Goal: Task Accomplishment & Management: Use online tool/utility

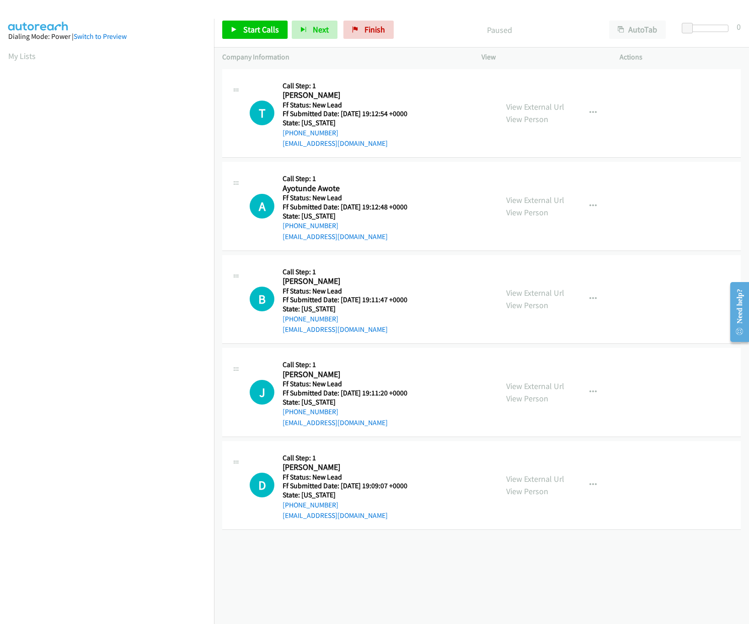
click at [548, 582] on div "+1 415-964-1034 Call failed - Please reload the list and try again The Callbar …" at bounding box center [481, 345] width 535 height 557
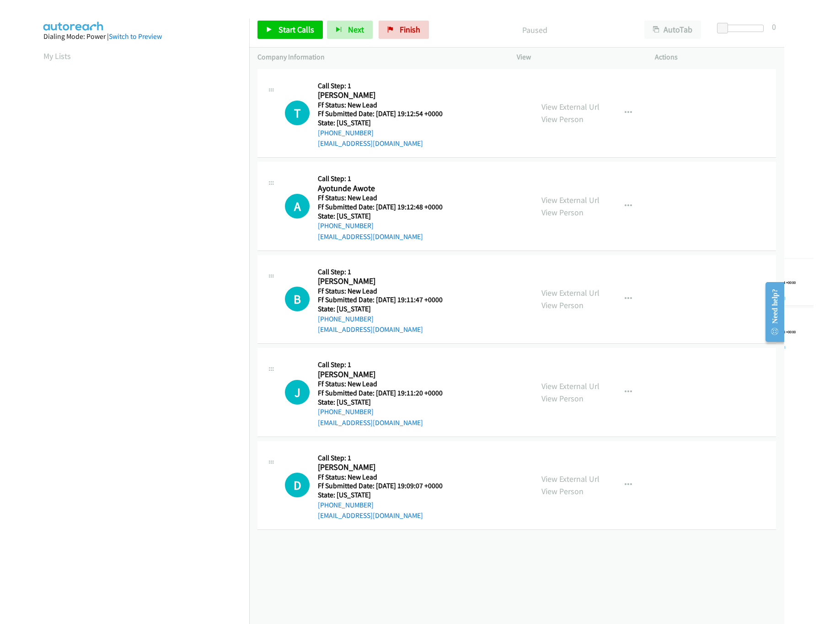
scroll to position [0, 3]
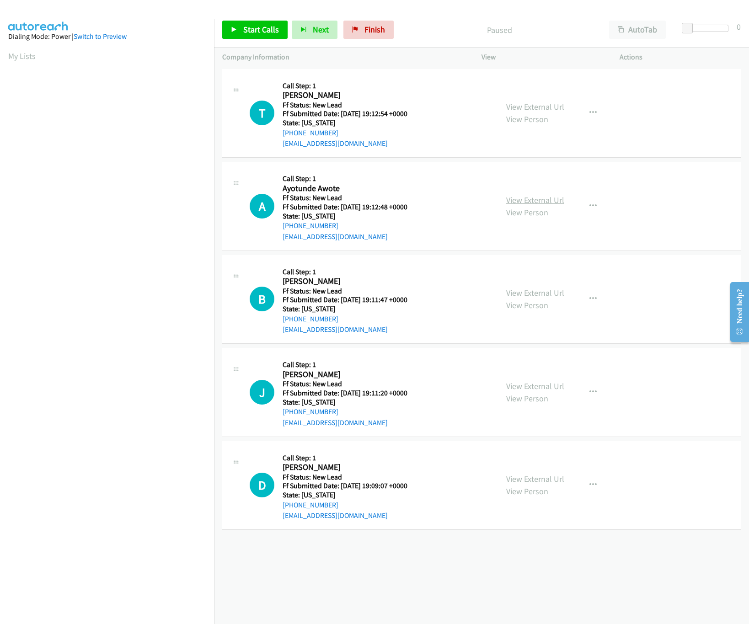
click at [526, 203] on link "View External Url" at bounding box center [535, 200] width 58 height 11
click at [507, 98] on div "View External Url View Person View External Url Email Schedule/Manage Callback …" at bounding box center [571, 113] width 146 height 72
click at [509, 102] on link "View External Url" at bounding box center [535, 107] width 58 height 11
click at [245, 47] on div "Start Calls Pause Next Finish Paused AutoTab AutoTab 0" at bounding box center [481, 29] width 535 height 35
click at [247, 36] on link "Start Calls" at bounding box center [254, 30] width 65 height 18
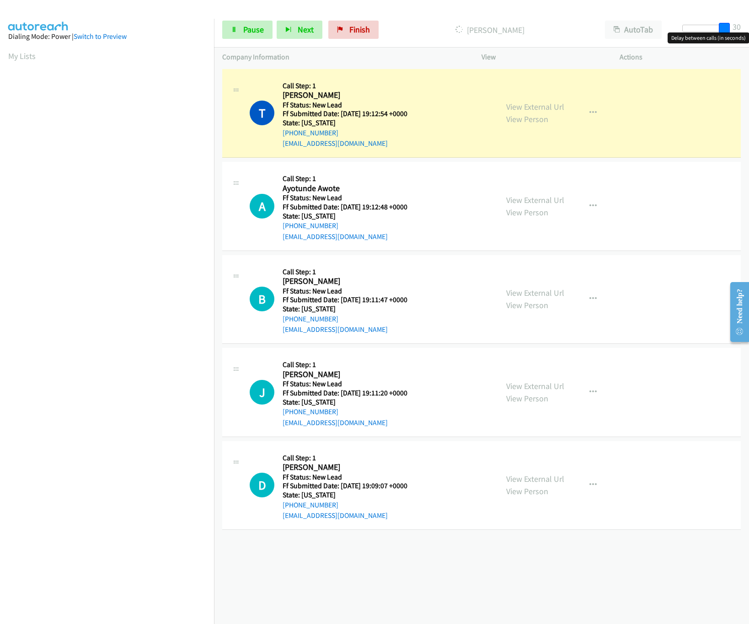
drag, startPoint x: 686, startPoint y: 29, endPoint x: 739, endPoint y: 31, distance: 52.2
click at [739, 31] on div "Start Calls Pause Next Finish Dialing Tanner Davis AutoTab AutoTab 30" at bounding box center [481, 29] width 535 height 35
click at [530, 296] on link "View External Url" at bounding box center [535, 293] width 58 height 11
click at [702, 22] on div "Start Calls Pause Next Finish Dialing Tanner Davis AutoTab AutoTab 30" at bounding box center [481, 29] width 535 height 35
click at [689, 33] on div at bounding box center [703, 32] width 59 height 14
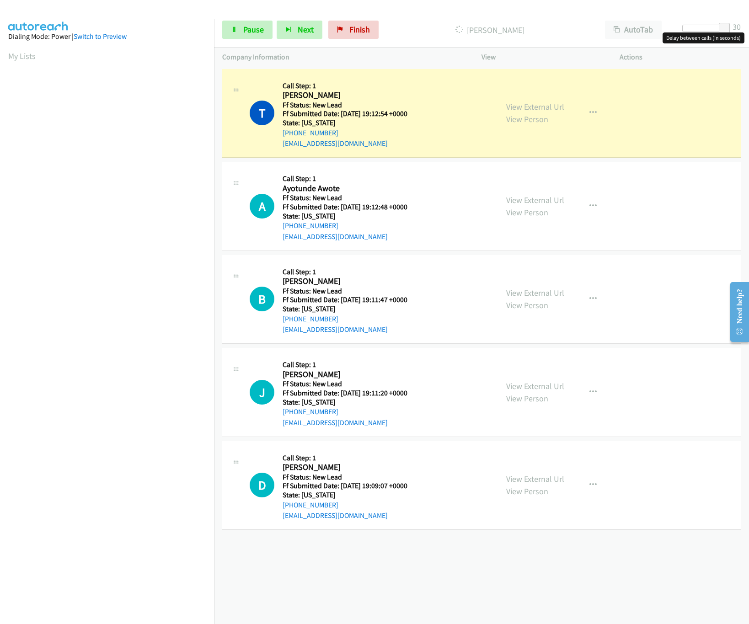
click at [700, 27] on div at bounding box center [703, 28] width 42 height 7
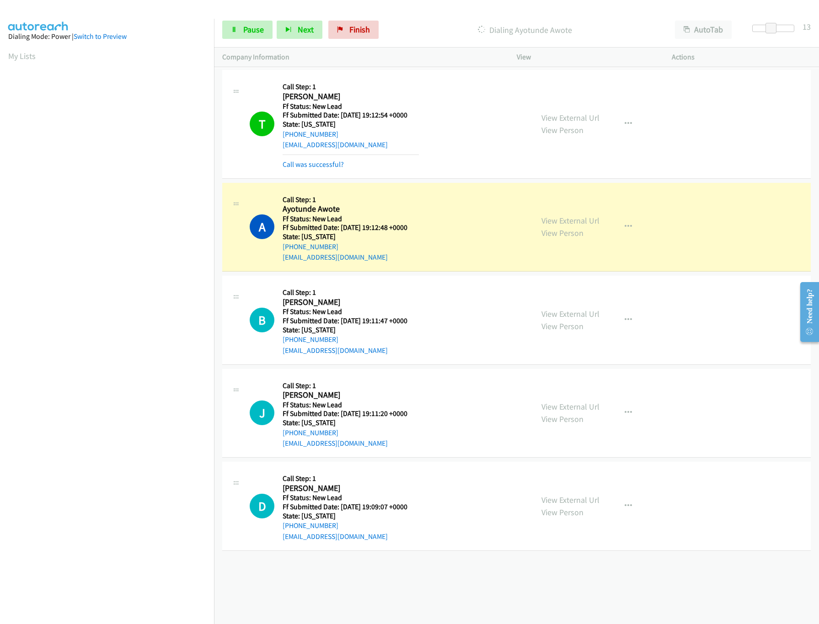
click at [559, 400] on div "View External Url View Person View External Url Email Schedule/Manage Callback …" at bounding box center [615, 413] width 164 height 72
click at [559, 402] on link "View External Url" at bounding box center [570, 407] width 58 height 11
click at [563, 501] on link "View External Url" at bounding box center [570, 500] width 58 height 11
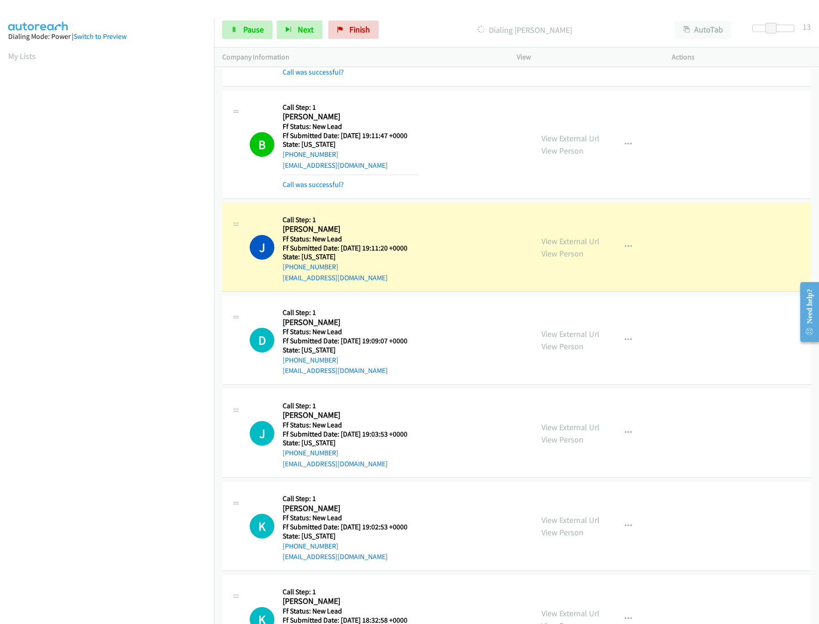
scroll to position [264, 0]
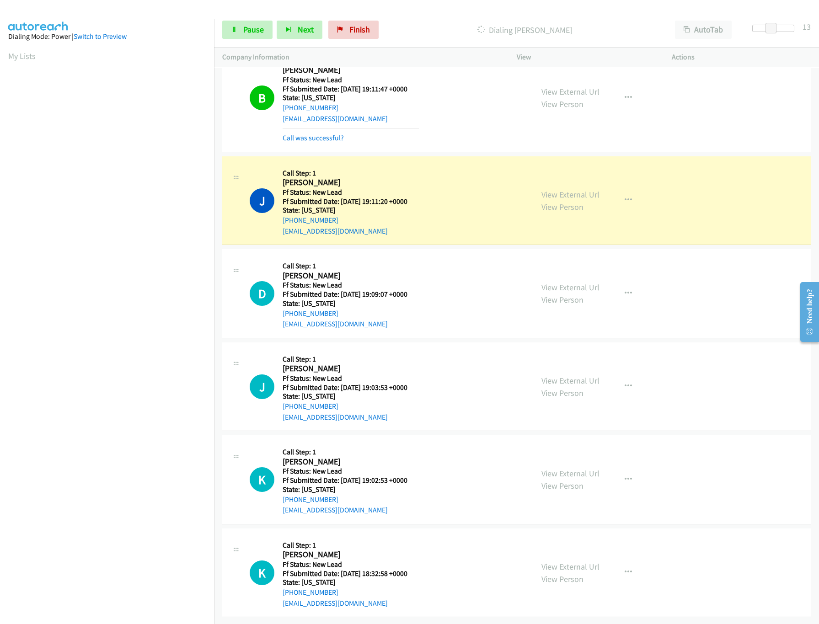
click at [237, 16] on div "Start Calls Pause Next Finish Dialing Jaime Buendia AutoTab AutoTab 13" at bounding box center [516, 29] width 605 height 35
click at [241, 27] on link "Pause" at bounding box center [247, 30] width 50 height 18
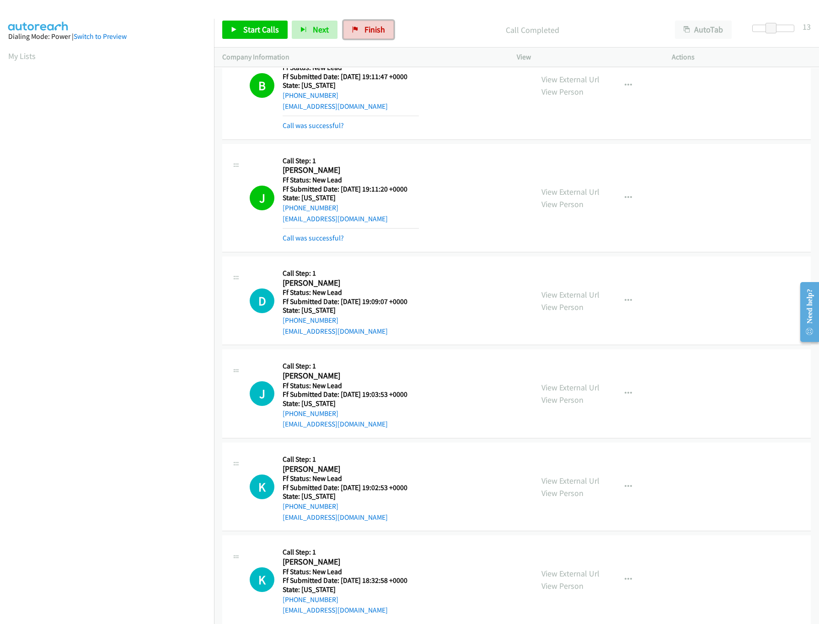
drag, startPoint x: 353, startPoint y: 32, endPoint x: 446, endPoint y: 47, distance: 94.6
click at [353, 32] on icon at bounding box center [355, 30] width 6 height 6
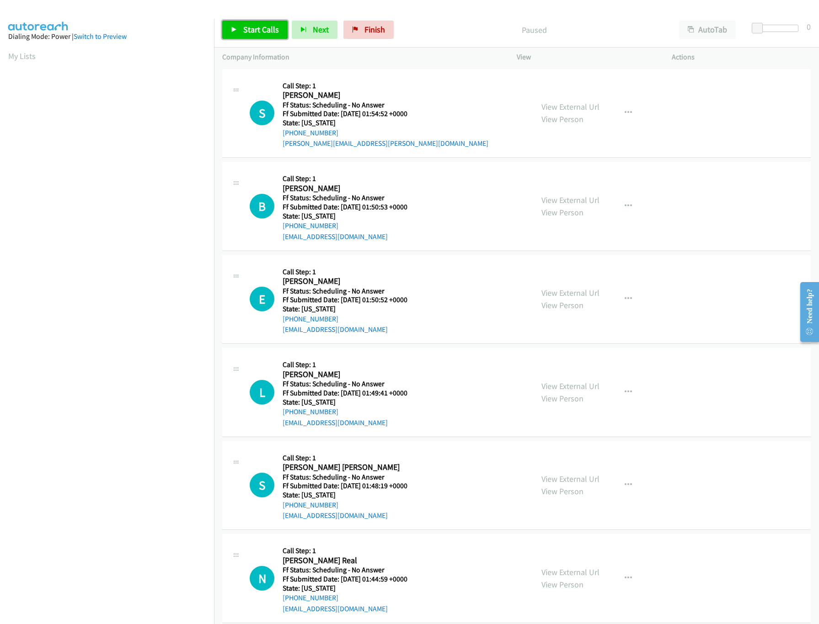
click at [239, 34] on link "Start Calls" at bounding box center [254, 30] width 65 height 18
click at [262, 23] on link "Pause" at bounding box center [247, 30] width 50 height 18
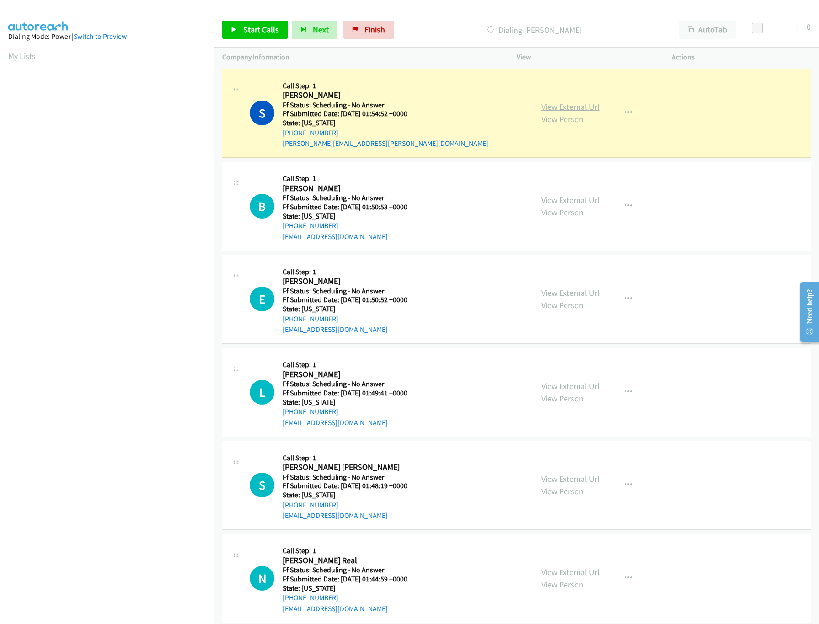
click at [586, 110] on link "View External Url" at bounding box center [570, 107] width 58 height 11
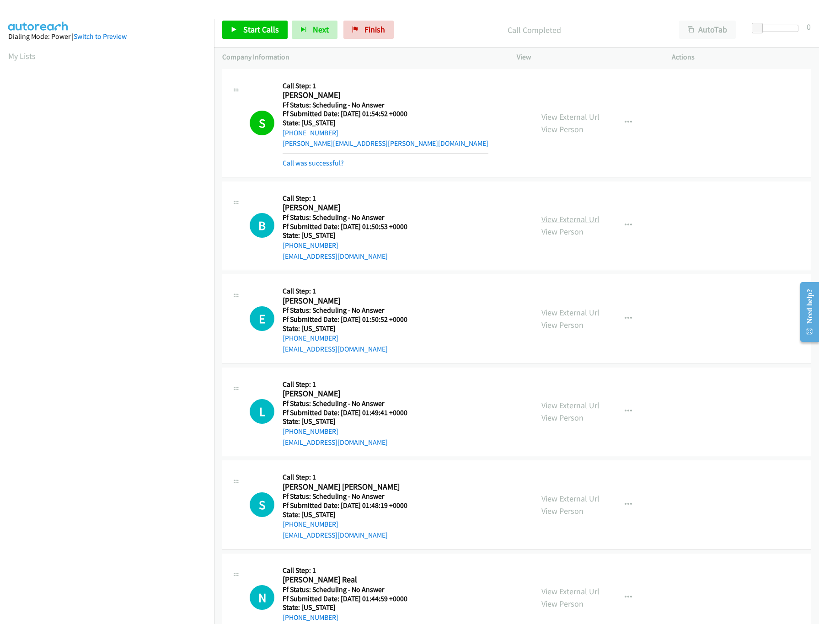
click at [552, 222] on link "View External Url" at bounding box center [570, 219] width 58 height 11
drag, startPoint x: 359, startPoint y: 31, endPoint x: 433, endPoint y: 43, distance: 75.0
click at [359, 31] on link "Finish" at bounding box center [368, 30] width 50 height 18
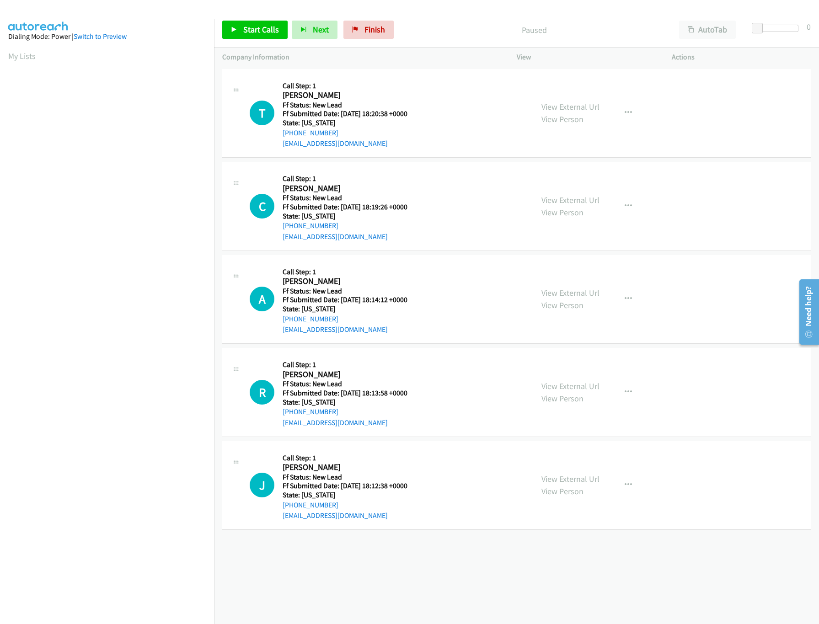
drag, startPoint x: 482, startPoint y: 543, endPoint x: 475, endPoint y: 551, distance: 9.7
click at [476, 550] on div "[PHONE_NUMBER] Call failed - Please reload the list and try again The Callbar F…" at bounding box center [516, 345] width 605 height 557
click at [579, 195] on link "View External Url" at bounding box center [570, 200] width 58 height 11
click at [574, 110] on link "View External Url" at bounding box center [570, 107] width 58 height 11
click at [247, 25] on span "Start Calls" at bounding box center [261, 29] width 36 height 11
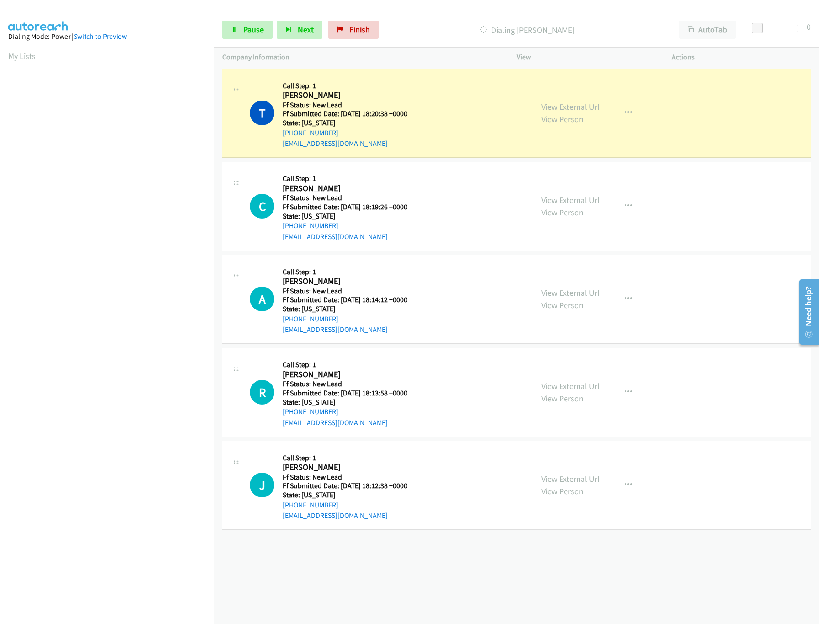
click at [387, 584] on div "+1 415-964-1034 Call failed - Please reload the list and try again The Callbar …" at bounding box center [516, 345] width 605 height 557
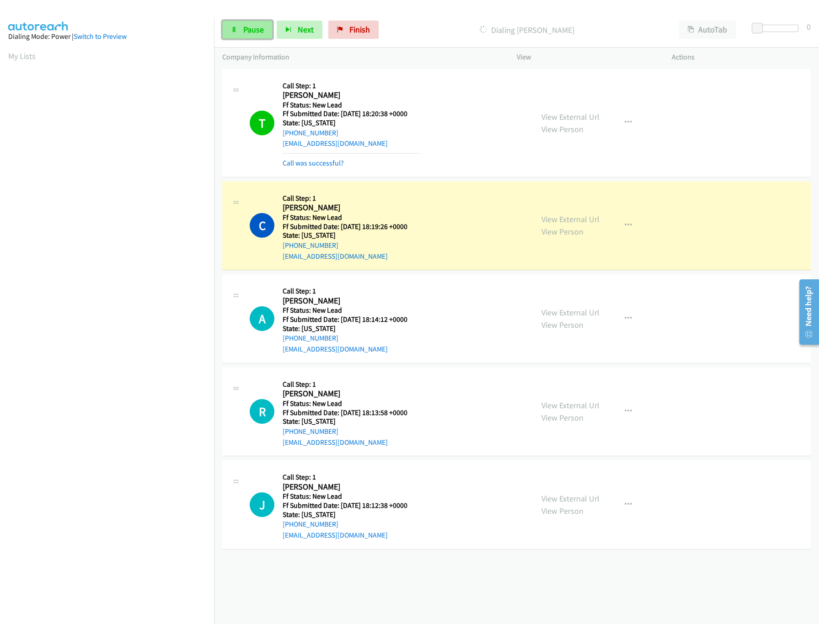
click at [257, 37] on link "Pause" at bounding box center [247, 30] width 50 height 18
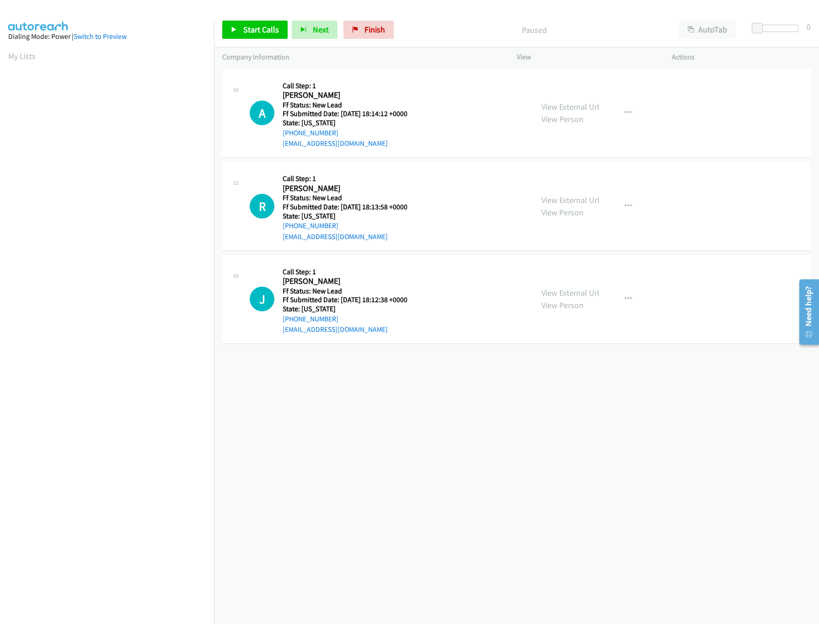
click at [333, 450] on div "[PHONE_NUMBER] Call failed - Please reload the list and try again The Callbar F…" at bounding box center [516, 345] width 605 height 557
click at [559, 293] on link "View External Url" at bounding box center [570, 293] width 58 height 11
click at [568, 195] on link "View External Url" at bounding box center [570, 200] width 58 height 11
click at [575, 103] on link "View External Url" at bounding box center [570, 107] width 58 height 11
click at [234, 30] on icon at bounding box center [234, 30] width 6 height 6
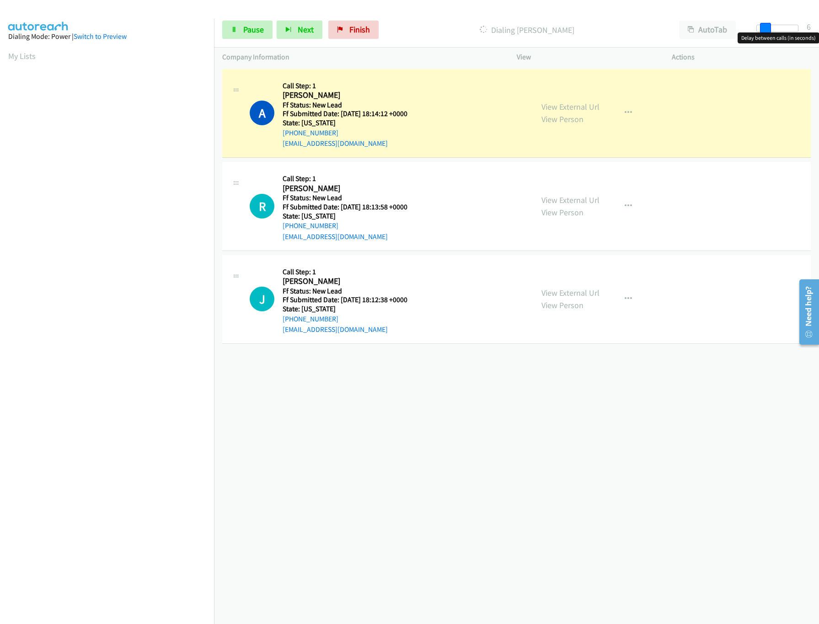
click at [763, 29] on span at bounding box center [765, 28] width 11 height 11
click at [763, 32] on span at bounding box center [764, 28] width 11 height 11
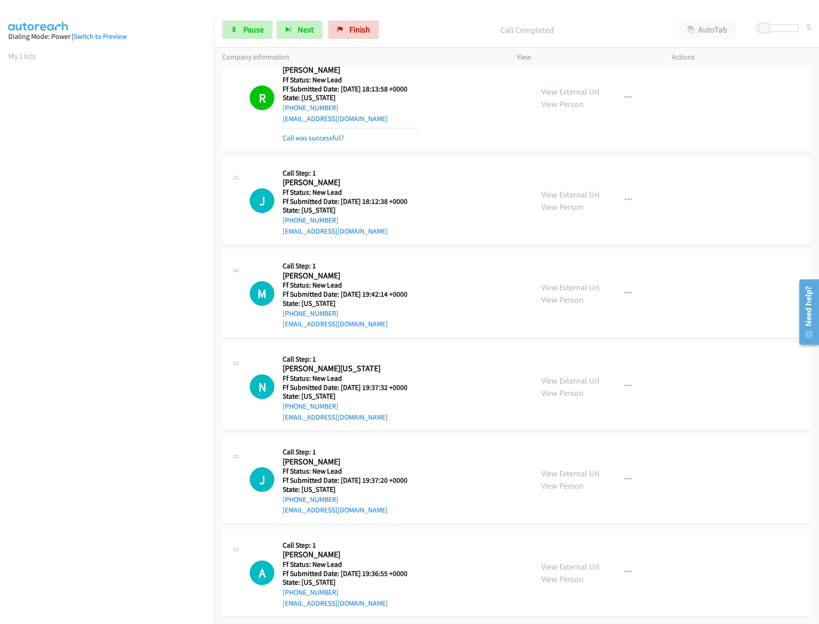
scroll to position [150, 0]
drag, startPoint x: 764, startPoint y: 28, endPoint x: 839, endPoint y: 28, distance: 74.5
click at [819, 28] on html "Start Calls Pause Next Finish Call Completed AutoTab AutoTab 30 Company Informa…" at bounding box center [409, 21] width 819 height 43
click at [563, 282] on link "View External Url" at bounding box center [570, 287] width 58 height 11
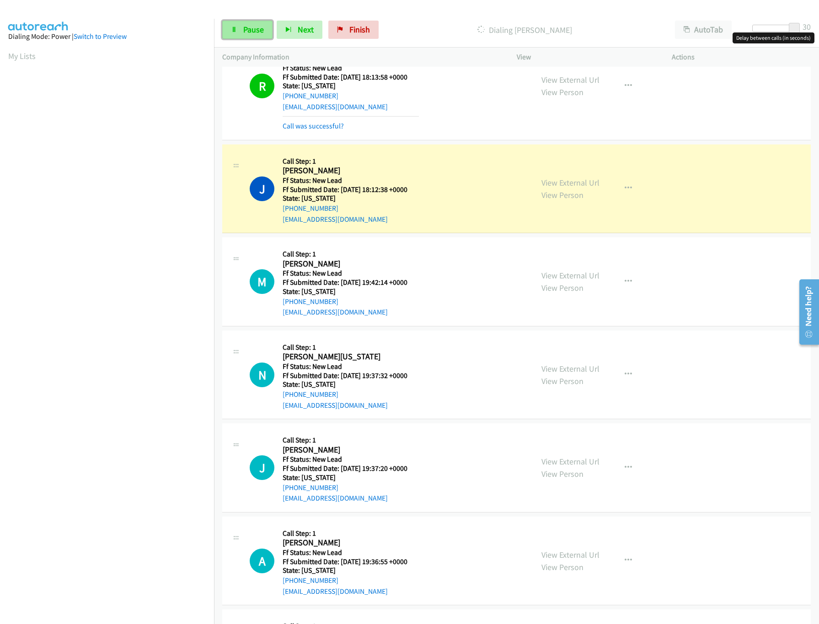
click at [254, 36] on link "Pause" at bounding box center [247, 30] width 50 height 18
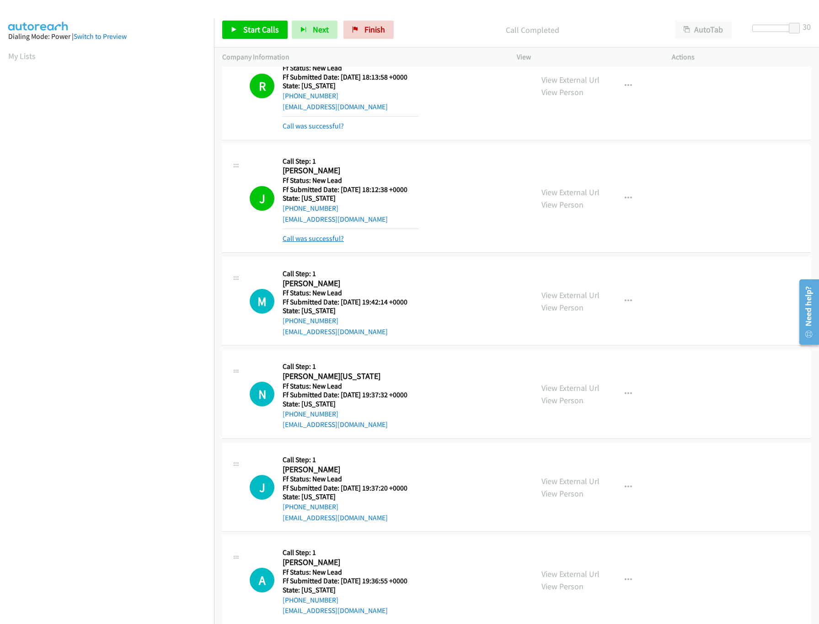
click at [319, 239] on link "Call was successful?" at bounding box center [313, 238] width 61 height 9
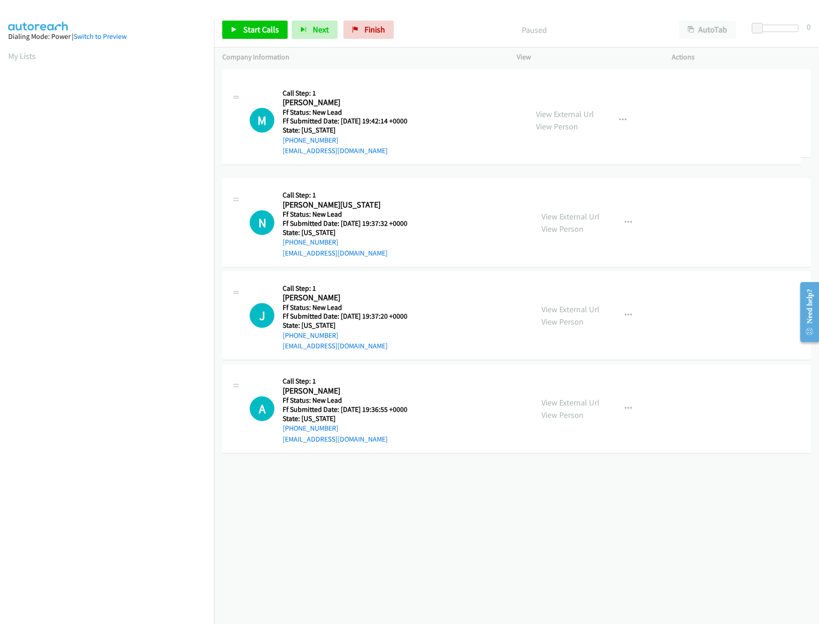
drag, startPoint x: 378, startPoint y: 169, endPoint x: 380, endPoint y: 62, distance: 107.0
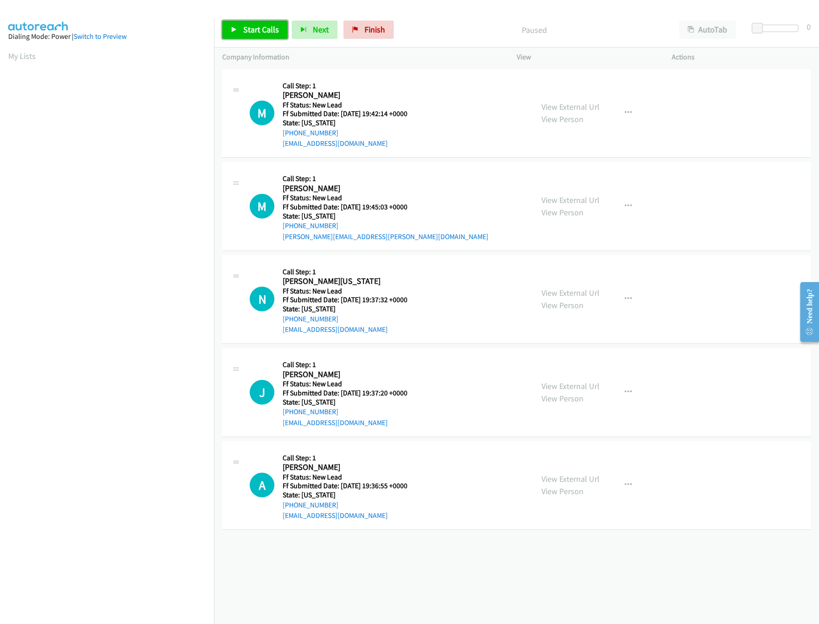
click at [235, 22] on link "Start Calls" at bounding box center [254, 30] width 65 height 18
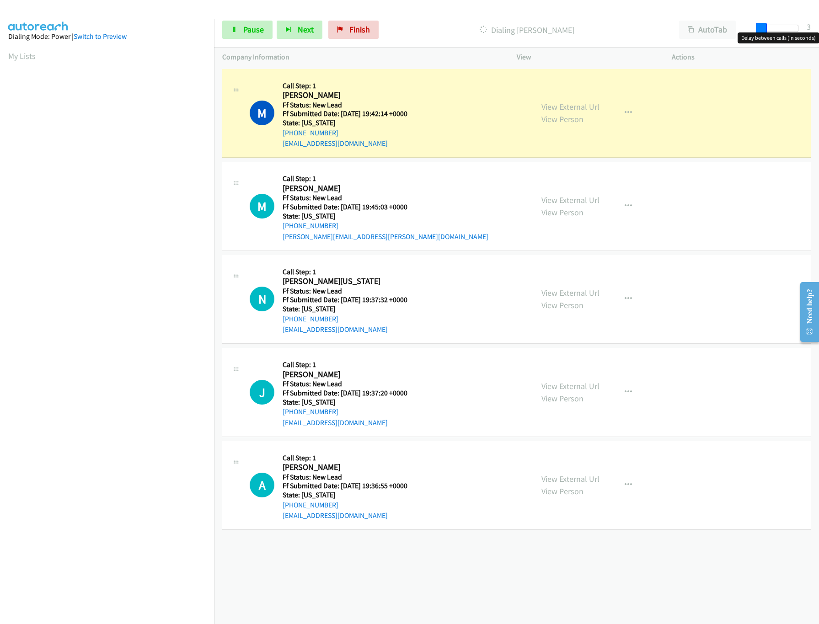
drag, startPoint x: 756, startPoint y: 25, endPoint x: 839, endPoint y: 28, distance: 82.8
click at [819, 28] on html "Start Calls Pause Next Finish Dialing [PERSON_NAME] AutoTab AutoTab 3 Company I…" at bounding box center [409, 21] width 819 height 43
click at [591, 199] on link "View External Url" at bounding box center [570, 200] width 58 height 11
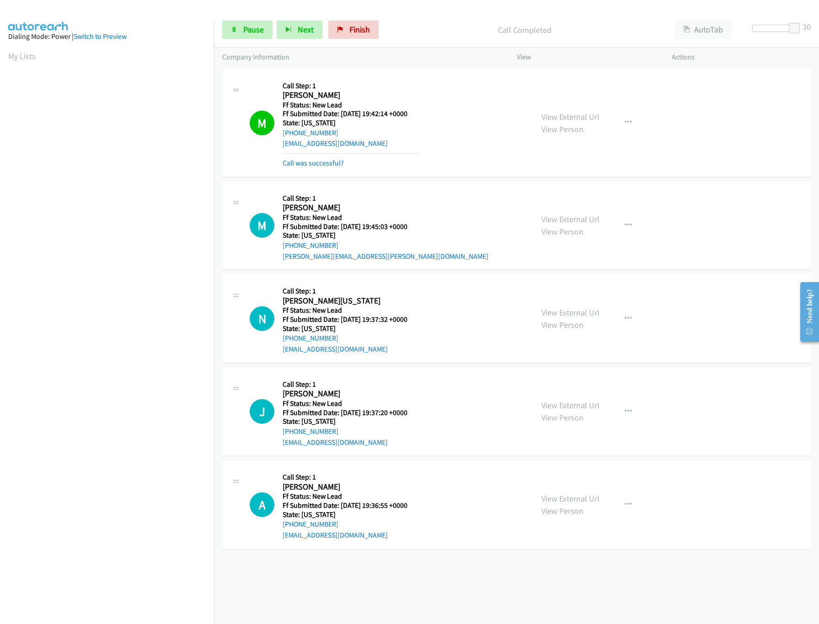
click at [575, 318] on div "View External Url View Person" at bounding box center [570, 318] width 58 height 25
click at [576, 311] on link "View External Url" at bounding box center [570, 312] width 58 height 11
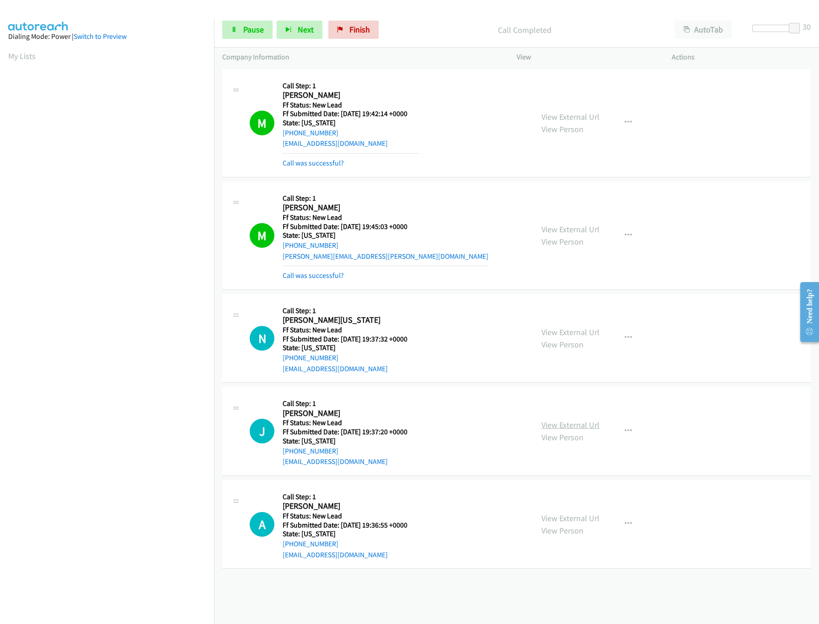
click at [579, 421] on link "View External Url" at bounding box center [570, 425] width 58 height 11
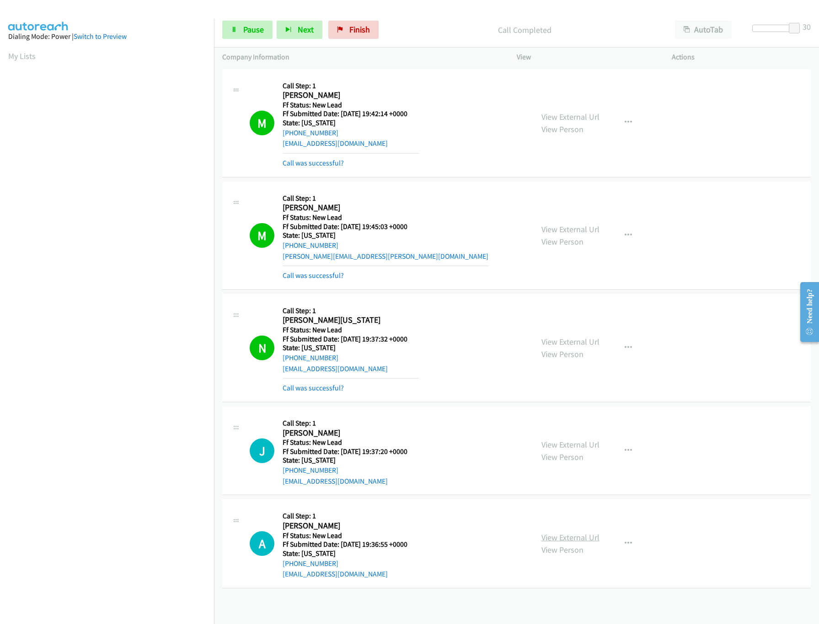
click at [565, 538] on link "View External Url" at bounding box center [570, 537] width 58 height 11
click at [357, 34] on span "Finish" at bounding box center [359, 29] width 21 height 11
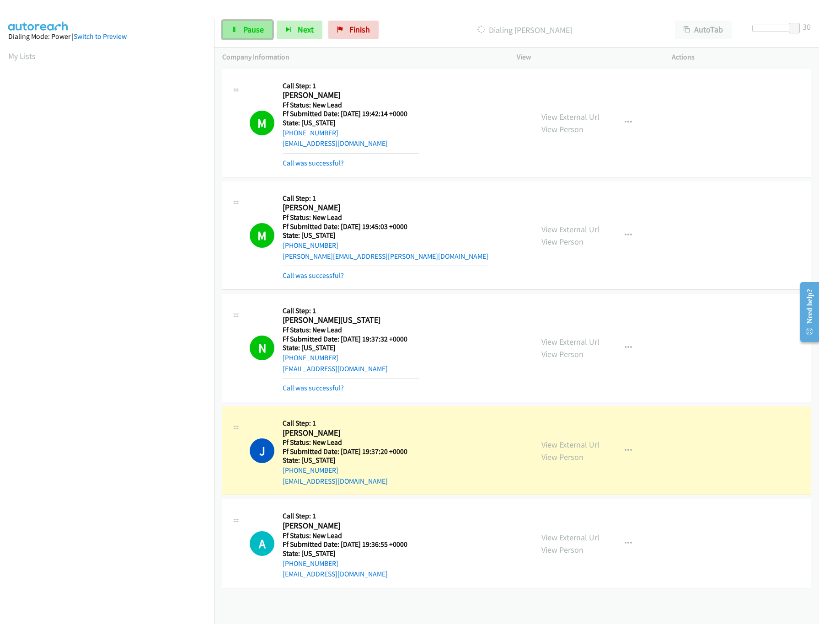
click at [242, 28] on link "Pause" at bounding box center [247, 30] width 50 height 18
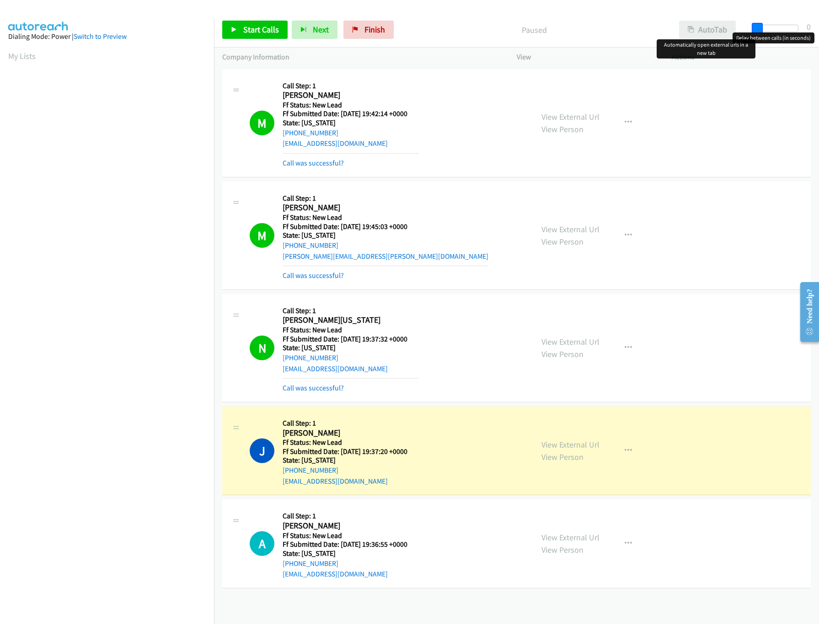
drag, startPoint x: 794, startPoint y: 30, endPoint x: 726, endPoint y: 36, distance: 68.8
click at [726, 36] on div "Start Calls Pause Next Finish Paused AutoTab AutoTab 0" at bounding box center [516, 29] width 605 height 35
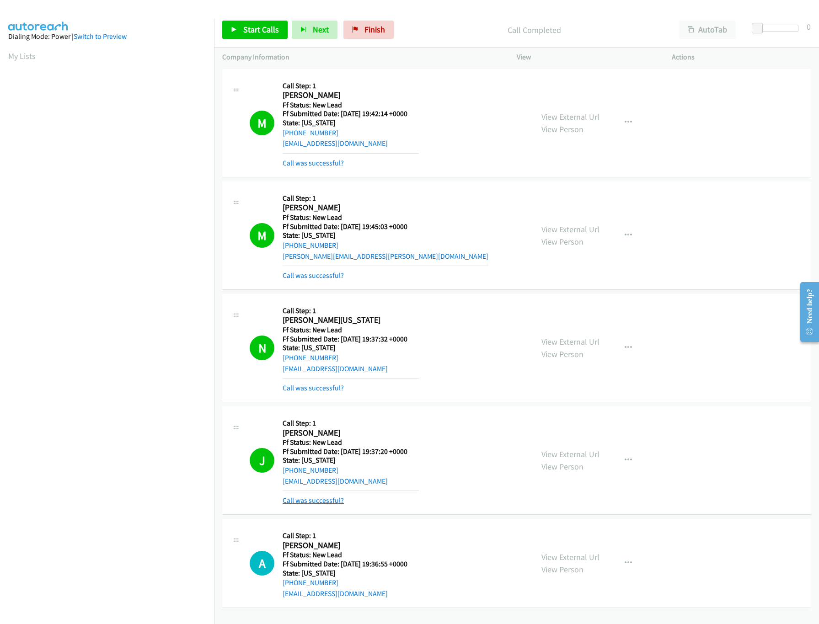
click at [313, 498] on link "Call was successful?" at bounding box center [313, 500] width 61 height 9
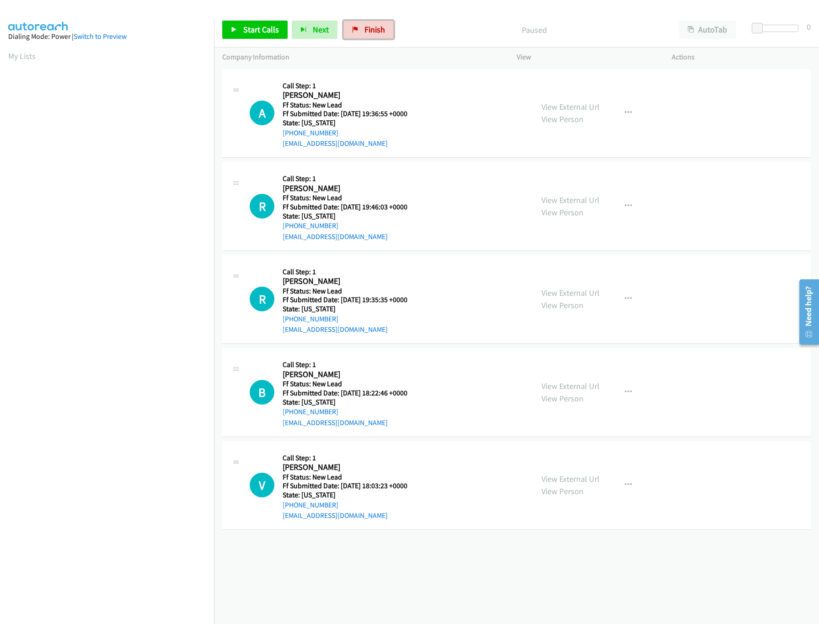
drag, startPoint x: 365, startPoint y: 24, endPoint x: 465, endPoint y: 47, distance: 102.8
click at [365, 25] on link "Finish" at bounding box center [368, 30] width 50 height 18
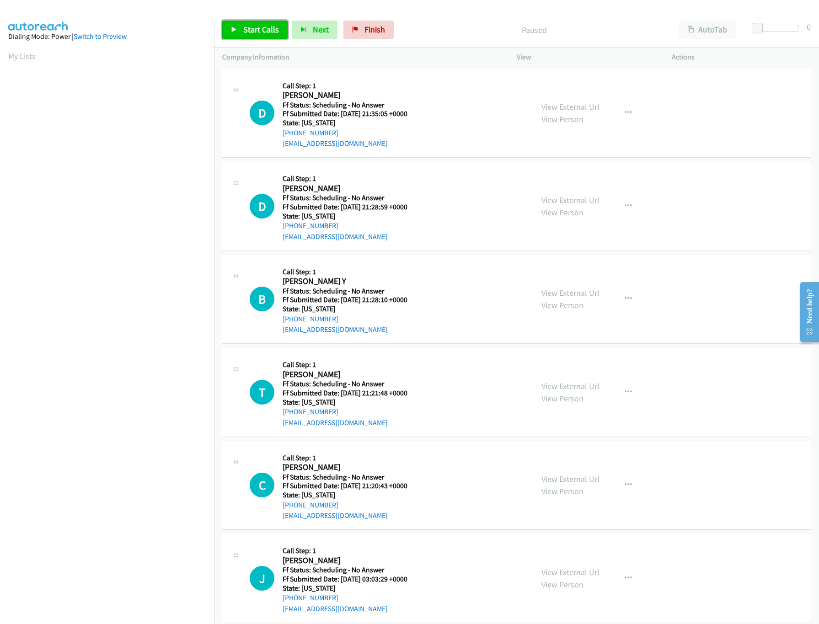
click at [249, 25] on span "Start Calls" at bounding box center [261, 29] width 36 height 11
click at [415, 21] on div "Started" at bounding box center [527, 30] width 288 height 18
click at [565, 111] on link "View External Url" at bounding box center [570, 107] width 58 height 11
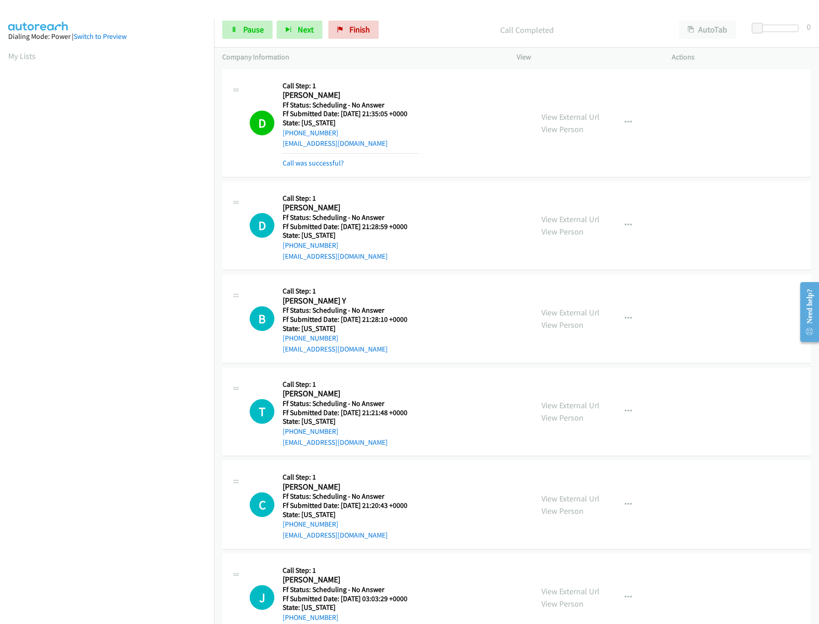
click at [549, 202] on div "View External Url View Person View External Url Email Schedule/Manage Callback …" at bounding box center [615, 226] width 164 height 72
click at [562, 224] on link "View External Url" at bounding box center [570, 219] width 58 height 11
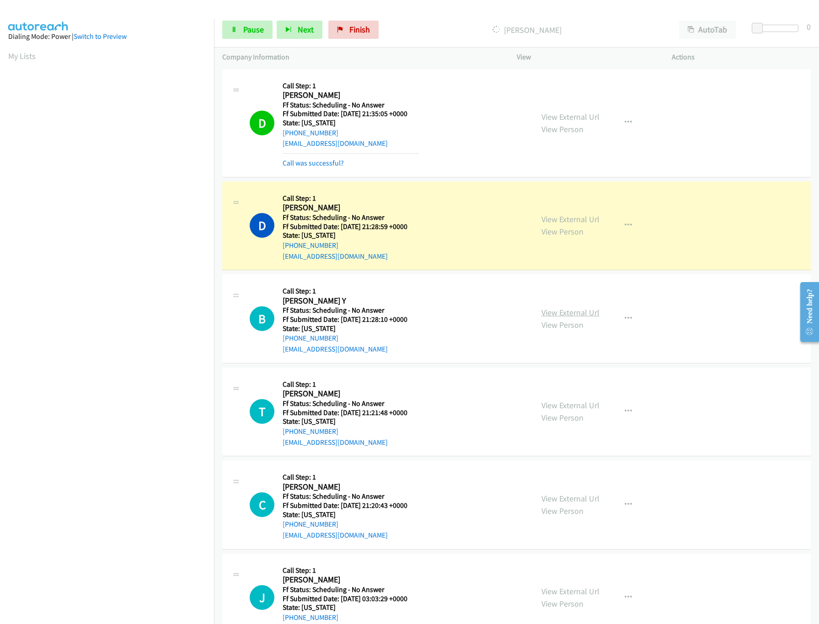
click at [555, 314] on link "View External Url" at bounding box center [570, 312] width 58 height 11
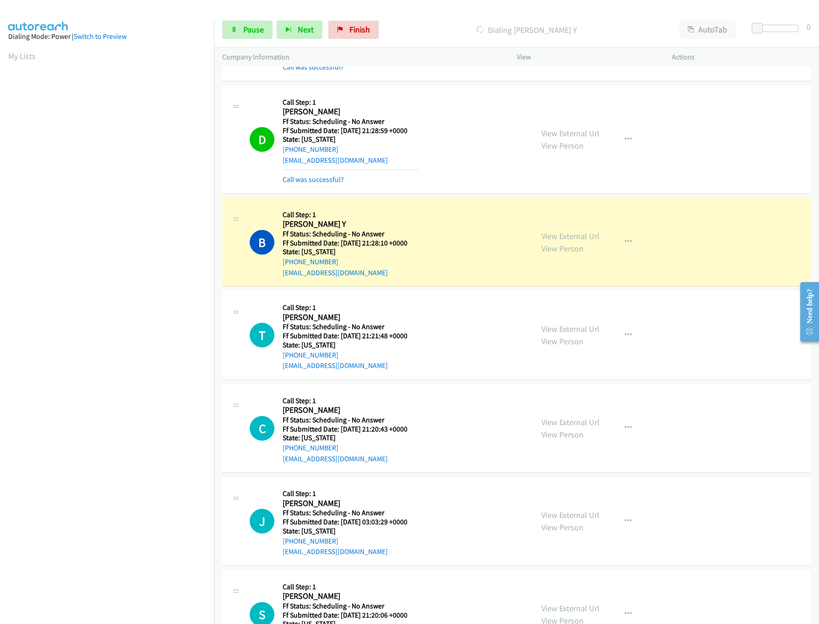
scroll to position [183, 0]
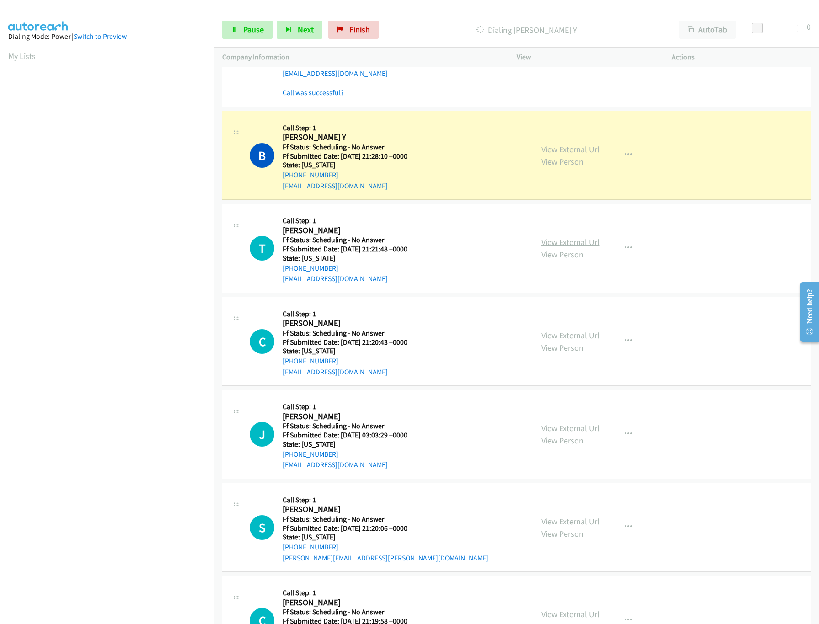
click at [543, 240] on link "View External Url" at bounding box center [570, 242] width 58 height 11
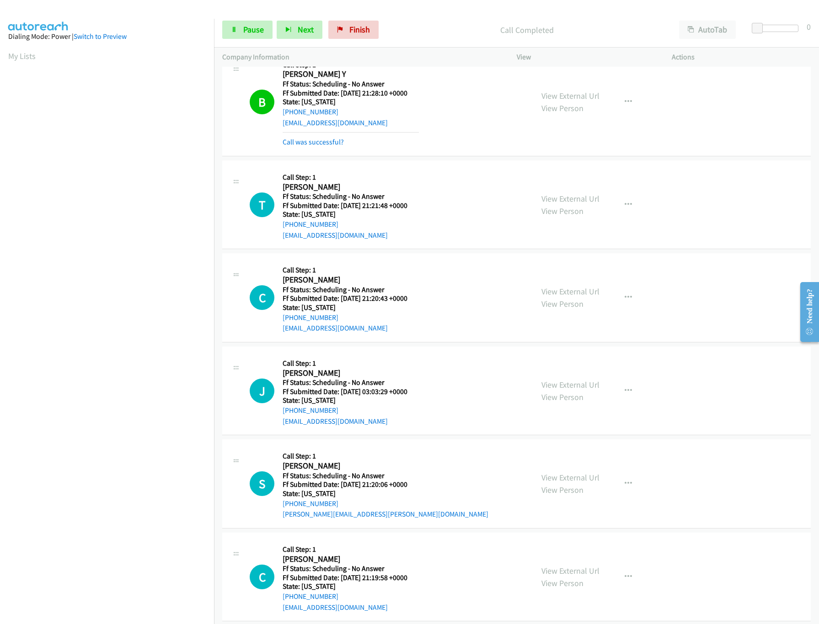
scroll to position [274, 0]
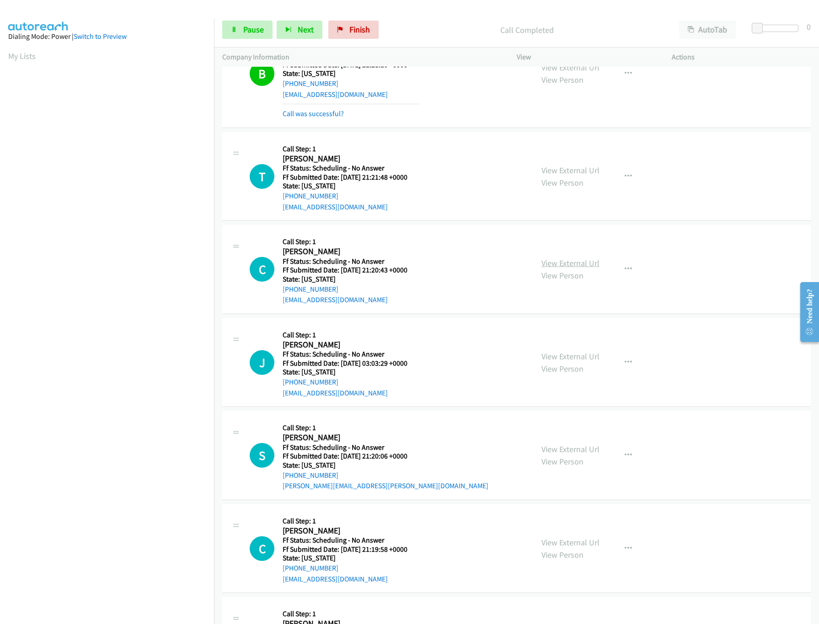
click at [579, 259] on link "View External Url" at bounding box center [570, 263] width 58 height 11
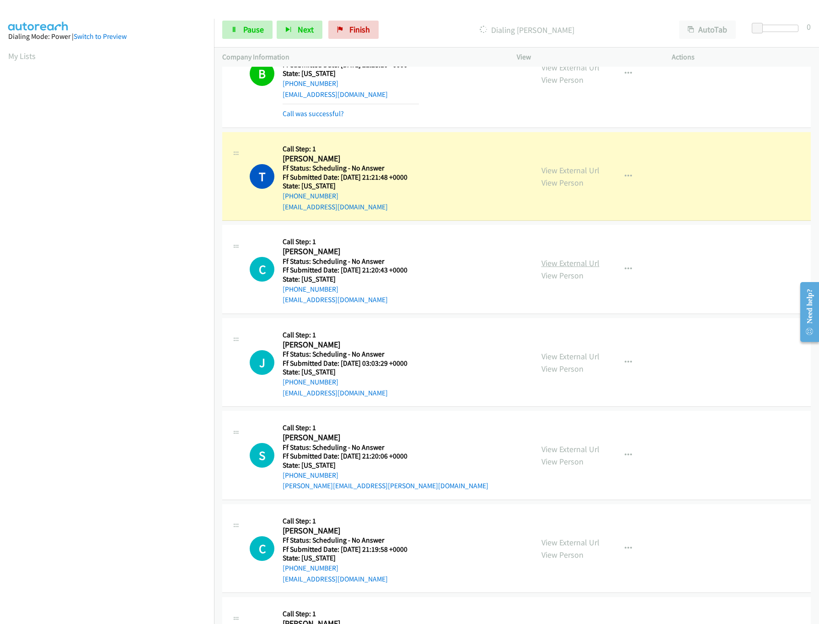
click at [575, 263] on link "View External Url" at bounding box center [570, 263] width 58 height 11
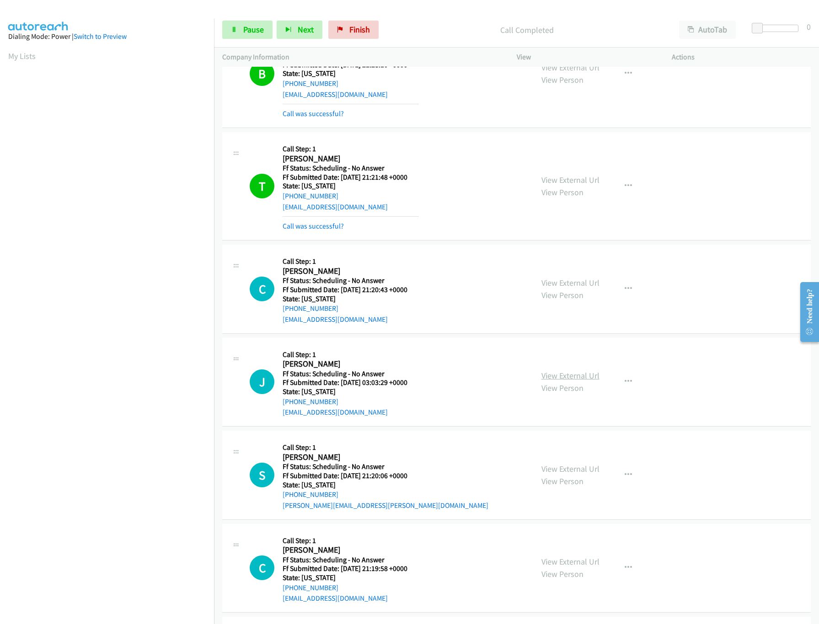
click at [567, 381] on link "View External Url" at bounding box center [570, 375] width 58 height 11
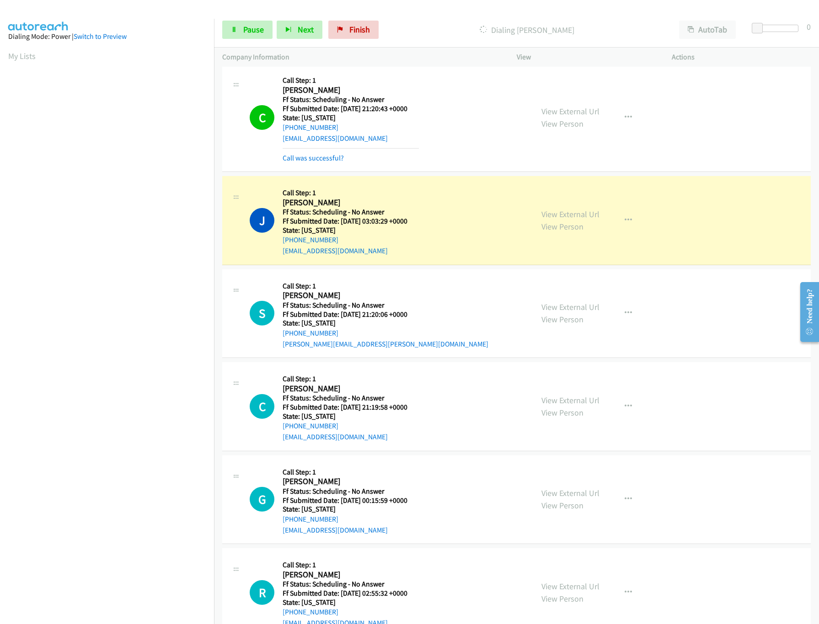
scroll to position [457, 0]
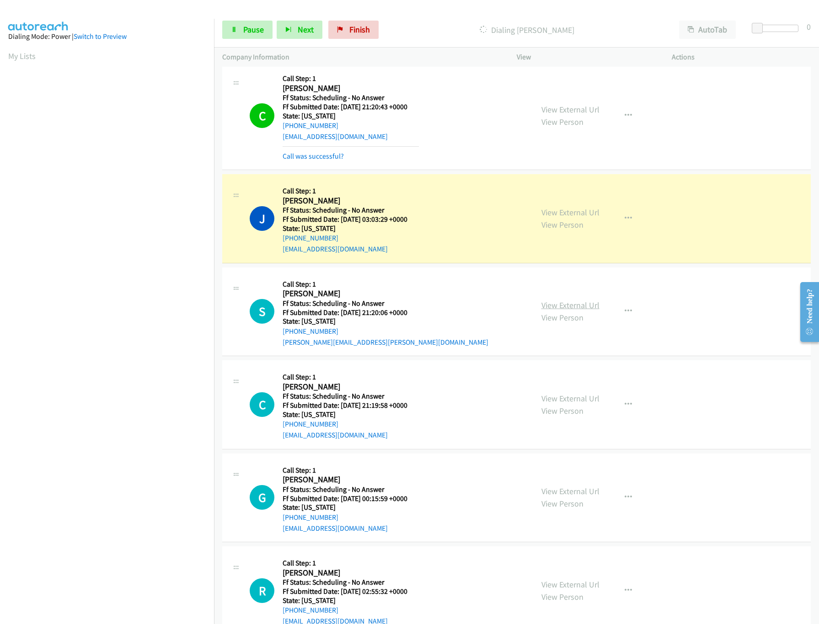
click at [549, 309] on link "View External Url" at bounding box center [570, 305] width 58 height 11
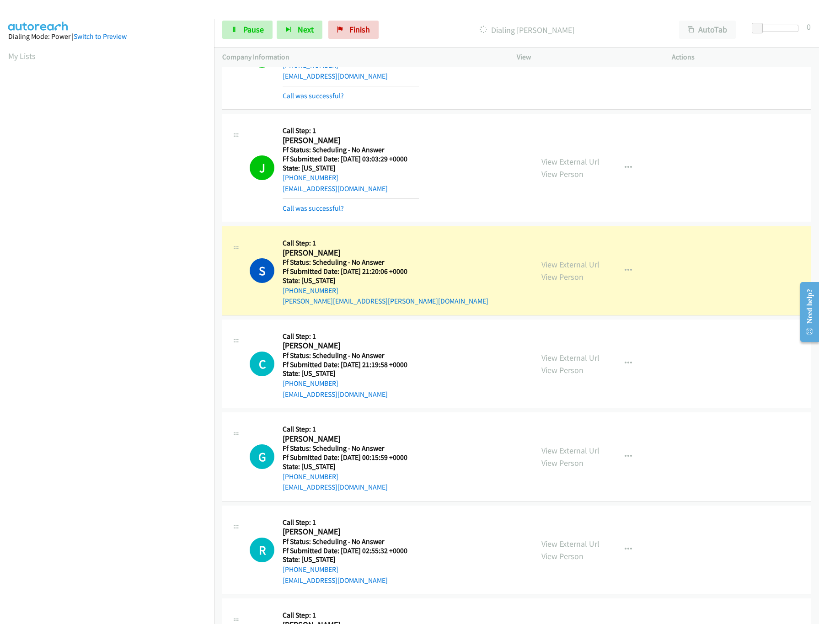
scroll to position [549, 0]
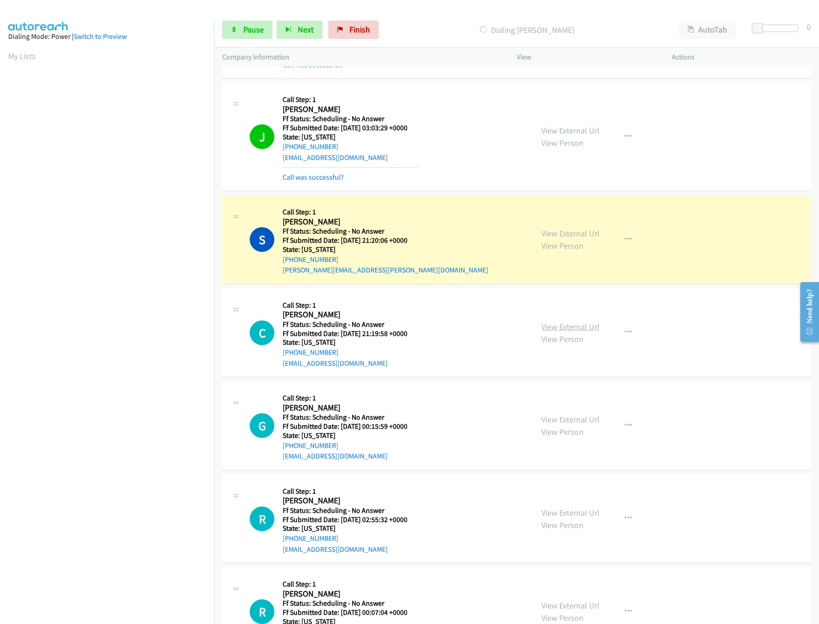
click at [544, 325] on link "View External Url" at bounding box center [570, 327] width 58 height 11
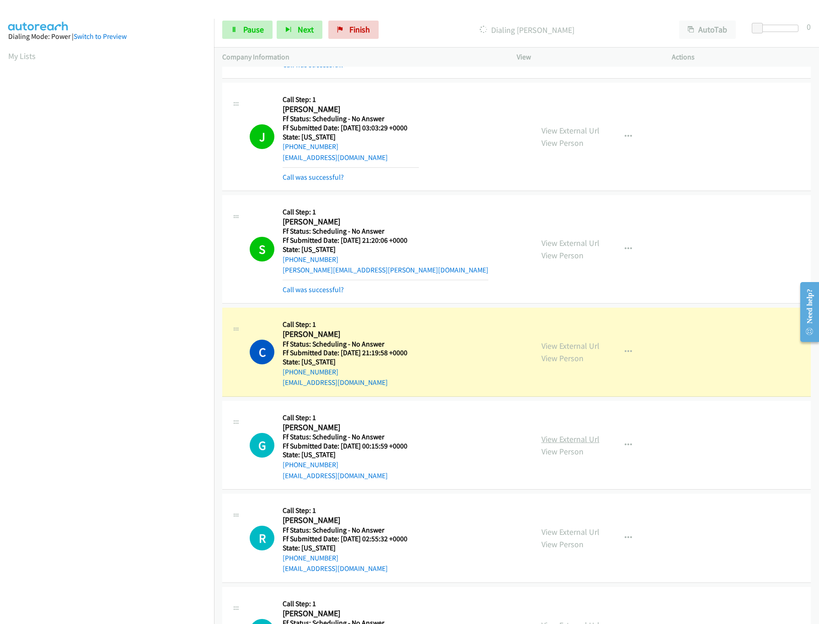
click at [563, 440] on link "View External Url" at bounding box center [570, 439] width 58 height 11
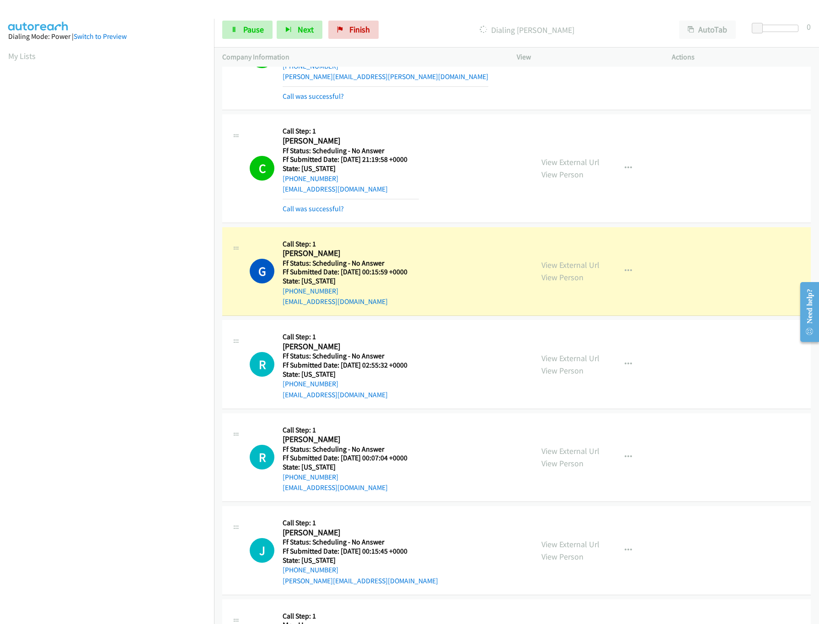
scroll to position [823, 0]
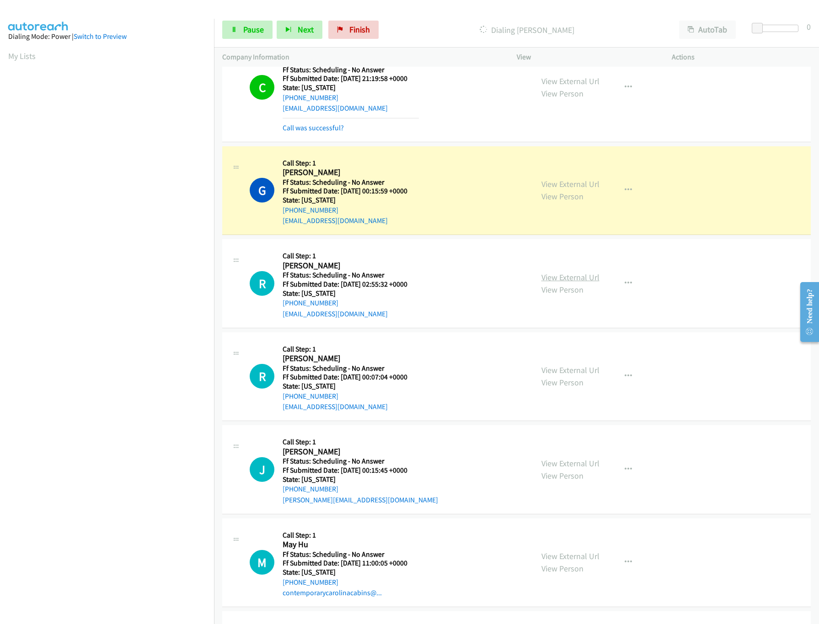
click at [578, 282] on link "View External Url" at bounding box center [570, 277] width 58 height 11
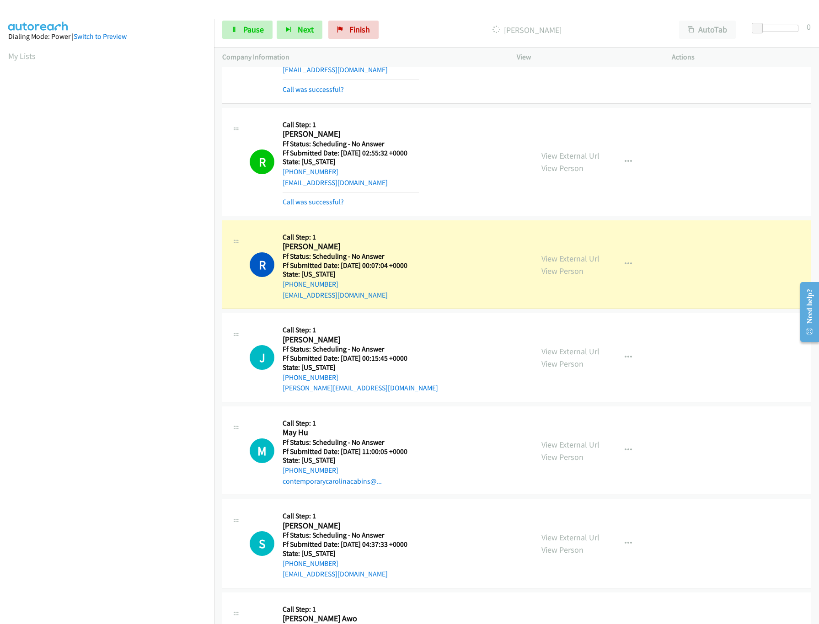
scroll to position [1006, 0]
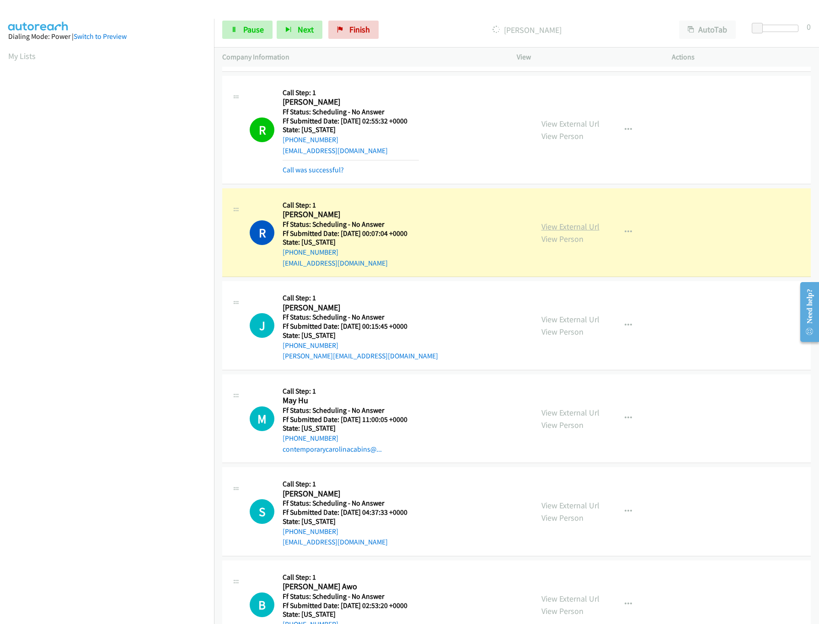
click at [556, 232] on link "View External Url" at bounding box center [570, 226] width 58 height 11
click at [554, 319] on link "View External Url" at bounding box center [570, 319] width 58 height 11
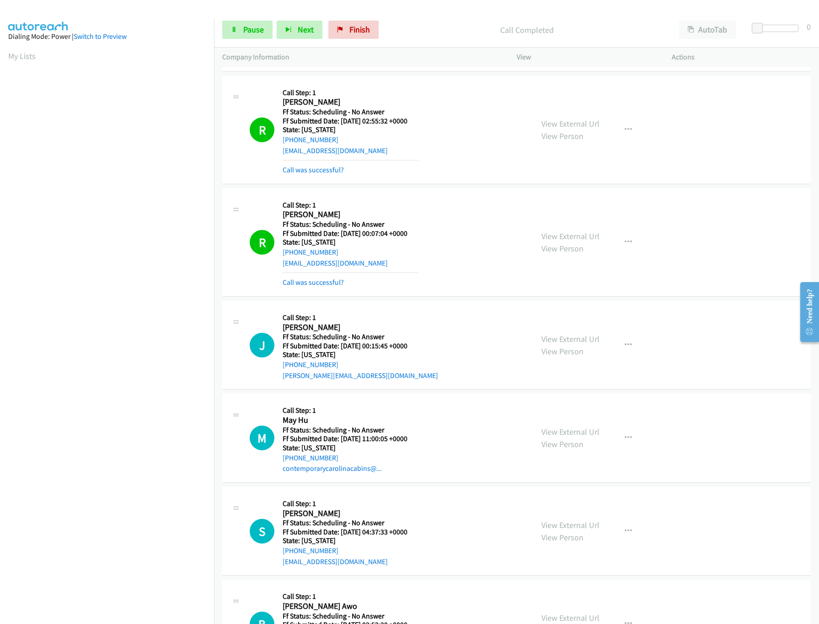
scroll to position [1098, 0]
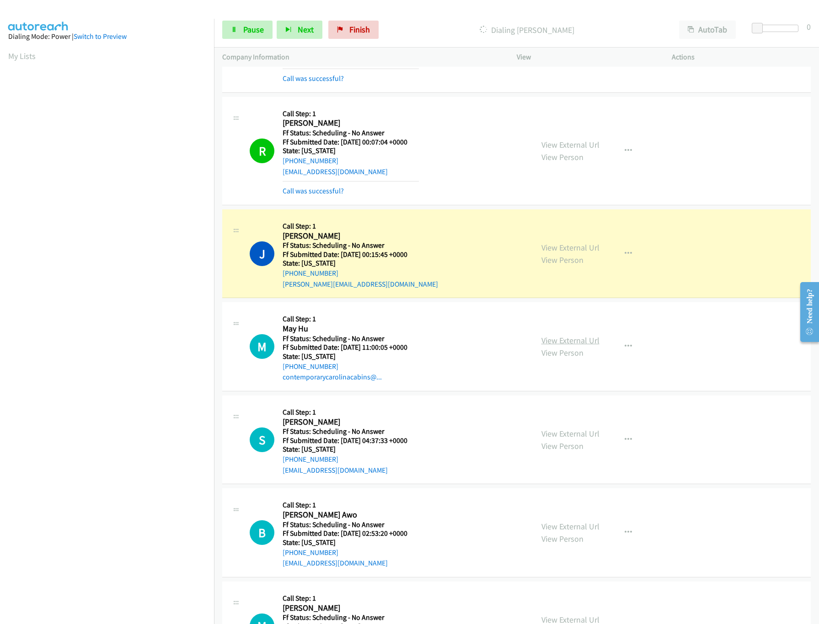
click at [564, 345] on link "View External Url" at bounding box center [570, 340] width 58 height 11
click at [249, 30] on span "Pause" at bounding box center [253, 29] width 21 height 11
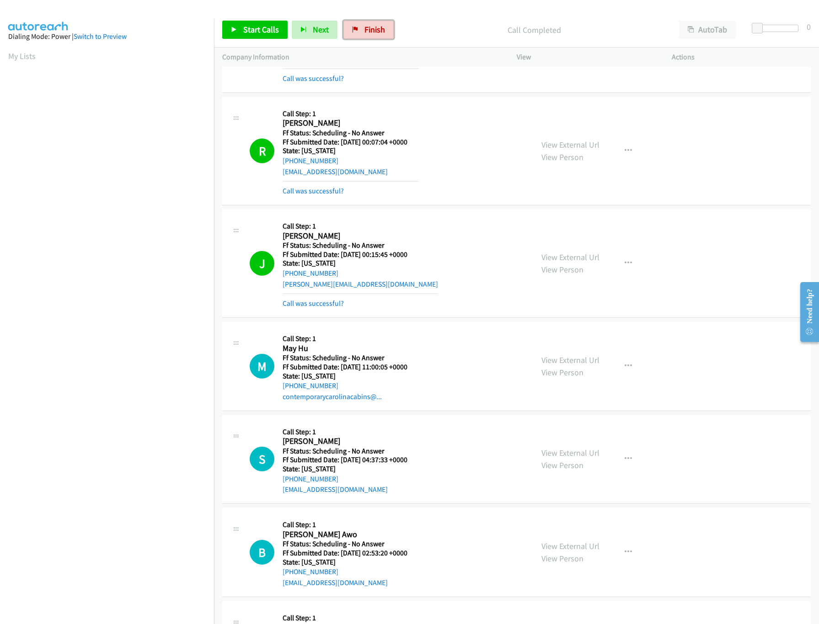
drag, startPoint x: 357, startPoint y: 29, endPoint x: 453, endPoint y: 51, distance: 99.1
click at [357, 29] on icon at bounding box center [355, 30] width 6 height 6
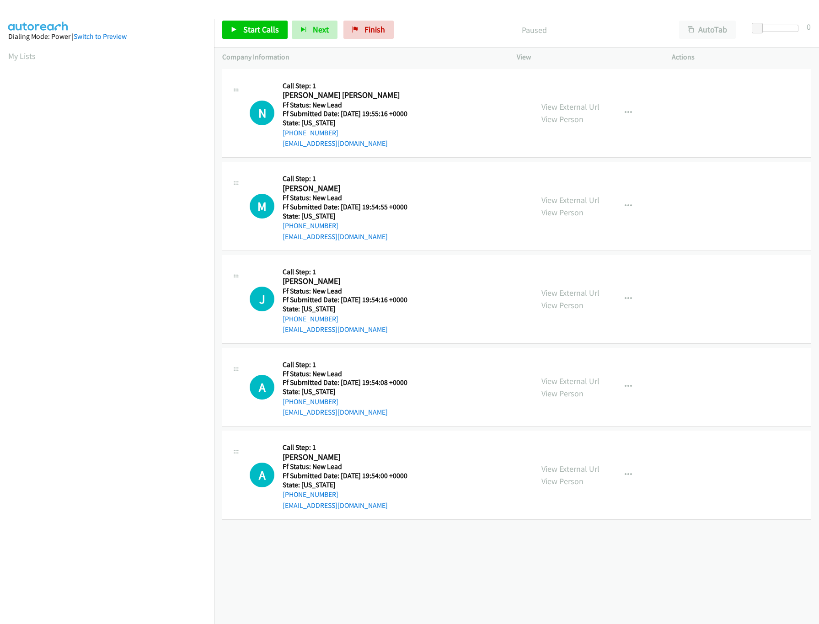
drag, startPoint x: 390, startPoint y: 563, endPoint x: 406, endPoint y: 505, distance: 59.5
click at [390, 563] on div "+1 415-964-1034 Call failed - Please reload the list and try again The Callbar …" at bounding box center [516, 345] width 605 height 557
click at [563, 195] on link "View External Url" at bounding box center [570, 200] width 58 height 11
click at [571, 103] on link "View External Url" at bounding box center [570, 107] width 58 height 11
click at [273, 22] on link "Start Calls" at bounding box center [254, 30] width 65 height 18
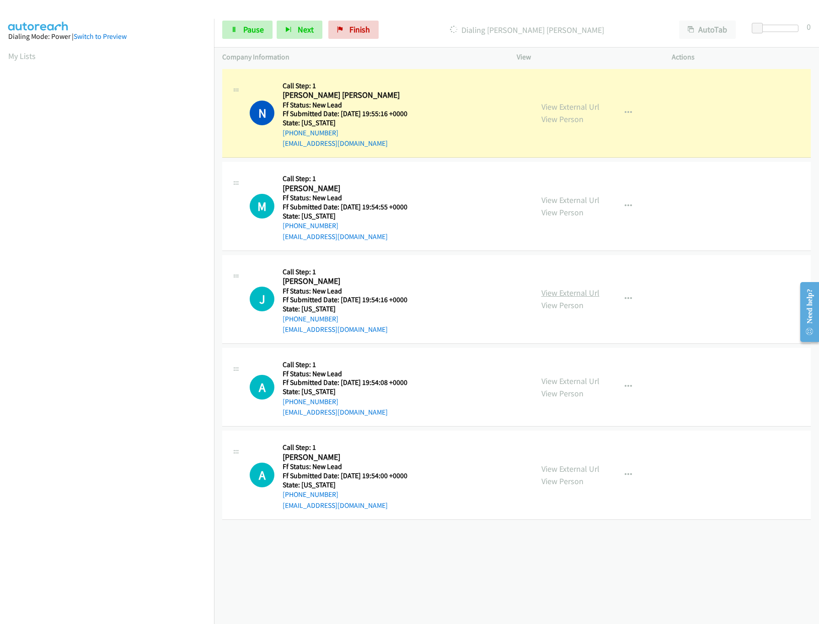
click at [550, 293] on link "View External Url" at bounding box center [570, 293] width 58 height 11
click at [554, 381] on link "View External Url" at bounding box center [570, 381] width 58 height 11
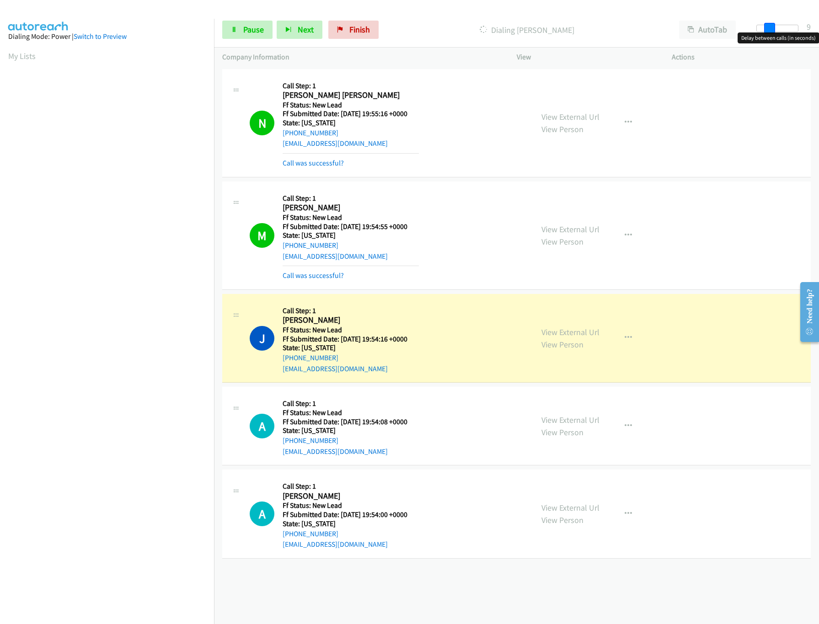
drag, startPoint x: 757, startPoint y: 25, endPoint x: 770, endPoint y: 25, distance: 12.3
click at [770, 25] on span at bounding box center [769, 28] width 11 height 11
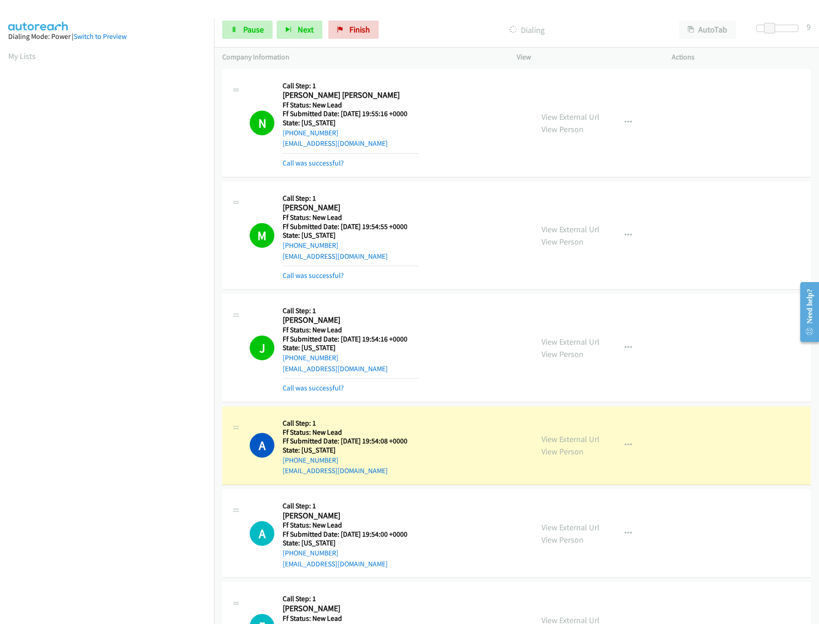
scroll to position [252, 0]
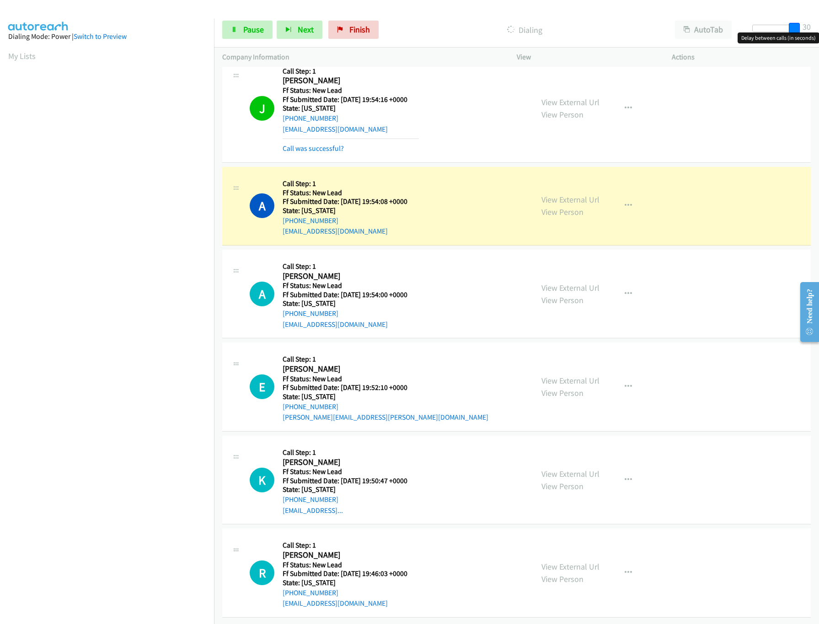
drag, startPoint x: 807, startPoint y: 33, endPoint x: 812, endPoint y: 35, distance: 5.2
click at [812, 35] on body "Start Calls Pause Next Finish Dialing AutoTab AutoTab 30 Company Information In…" at bounding box center [409, 21] width 819 height 43
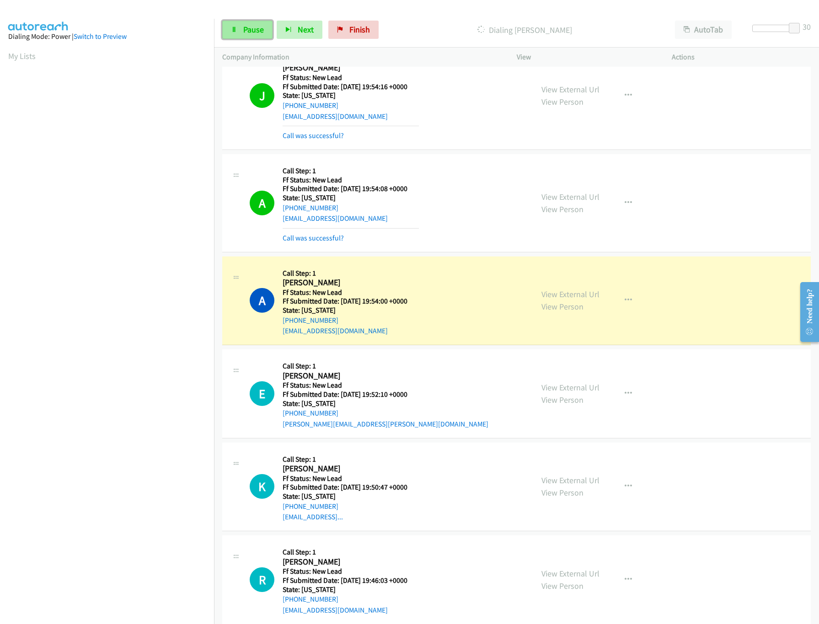
click at [241, 23] on link "Pause" at bounding box center [247, 30] width 50 height 18
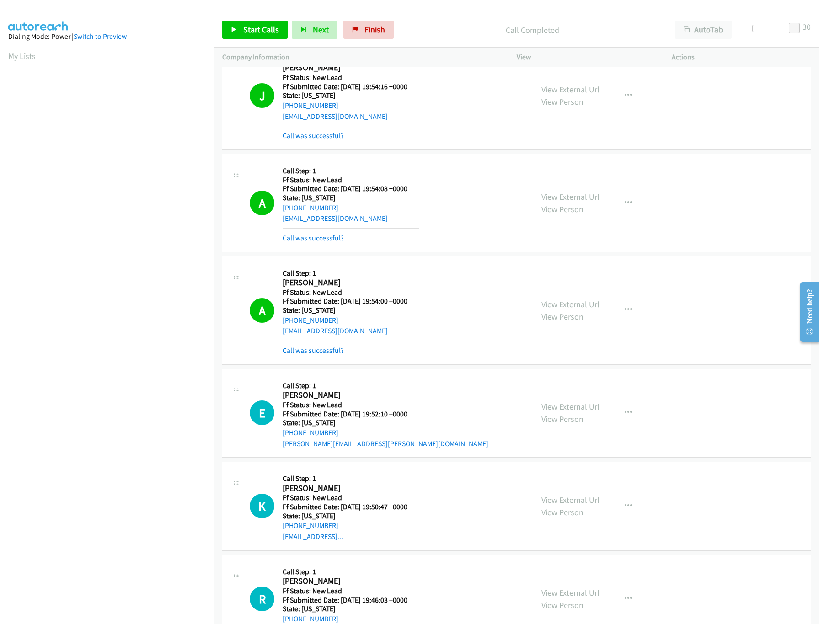
click at [559, 306] on link "View External Url" at bounding box center [570, 304] width 58 height 11
drag, startPoint x: 365, startPoint y: 35, endPoint x: 465, endPoint y: 53, distance: 101.7
click at [365, 35] on link "Finish" at bounding box center [368, 30] width 50 height 18
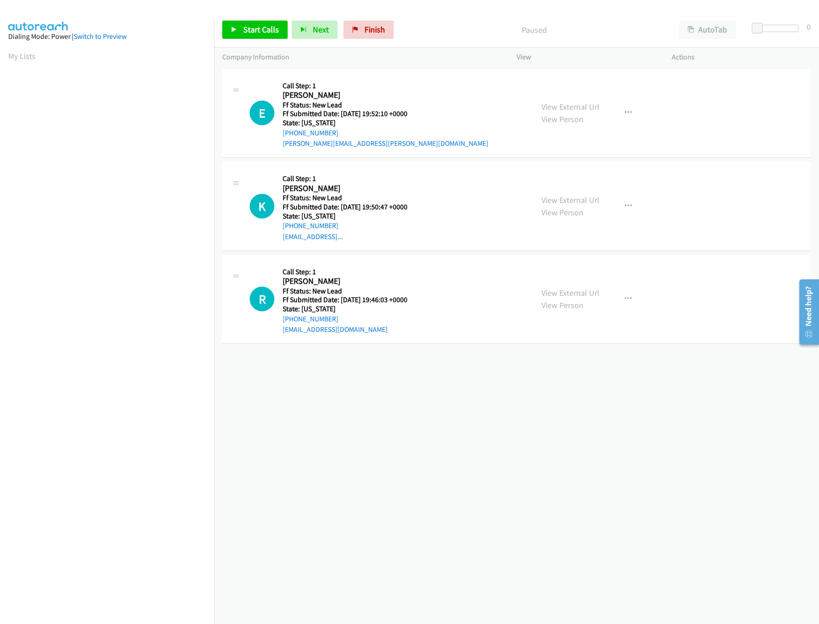
click at [444, 471] on div "+1 415-964-1034 Call failed - Please reload the list and try again The Callbar …" at bounding box center [516, 345] width 605 height 557
click at [579, 199] on link "View External Url" at bounding box center [570, 200] width 58 height 11
click at [579, 108] on link "View External Url" at bounding box center [570, 107] width 58 height 11
click at [555, 289] on link "View External Url" at bounding box center [570, 293] width 58 height 11
click at [248, 34] on span "Start Calls" at bounding box center [261, 29] width 36 height 11
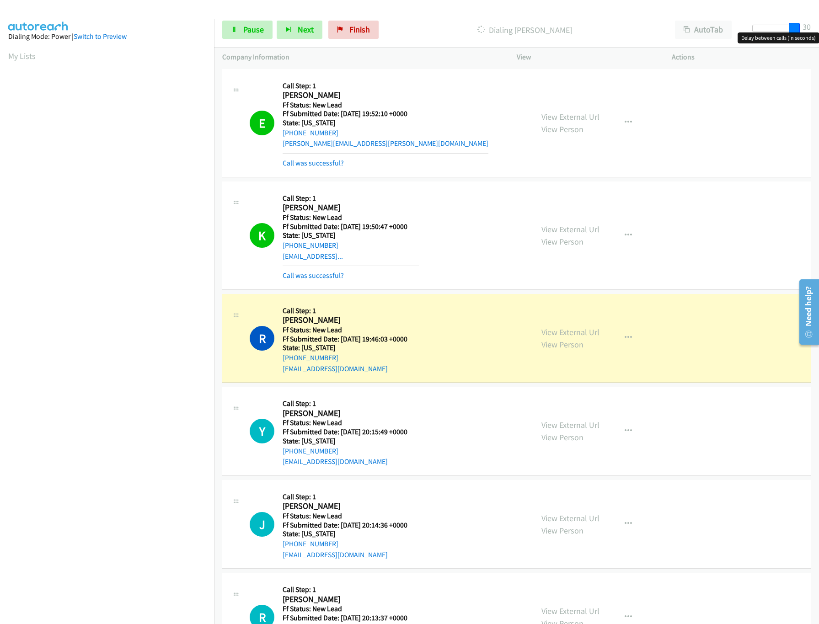
drag, startPoint x: 757, startPoint y: 25, endPoint x: 838, endPoint y: 16, distance: 81.4
click at [819, 16] on html "Start Calls Pause Next Finish Dialing Ronald Redfern AutoTab AutoTab 30 Company…" at bounding box center [409, 21] width 819 height 43
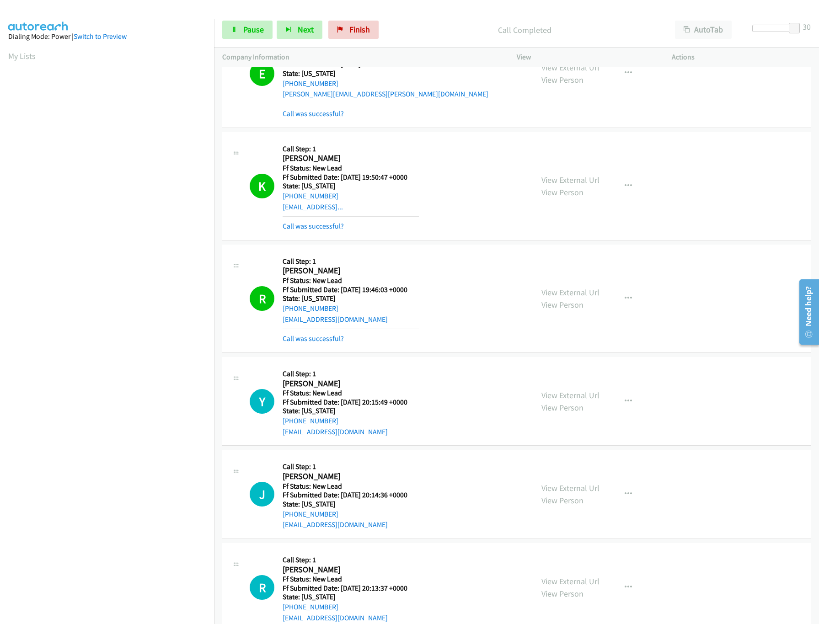
scroll to position [76, 0]
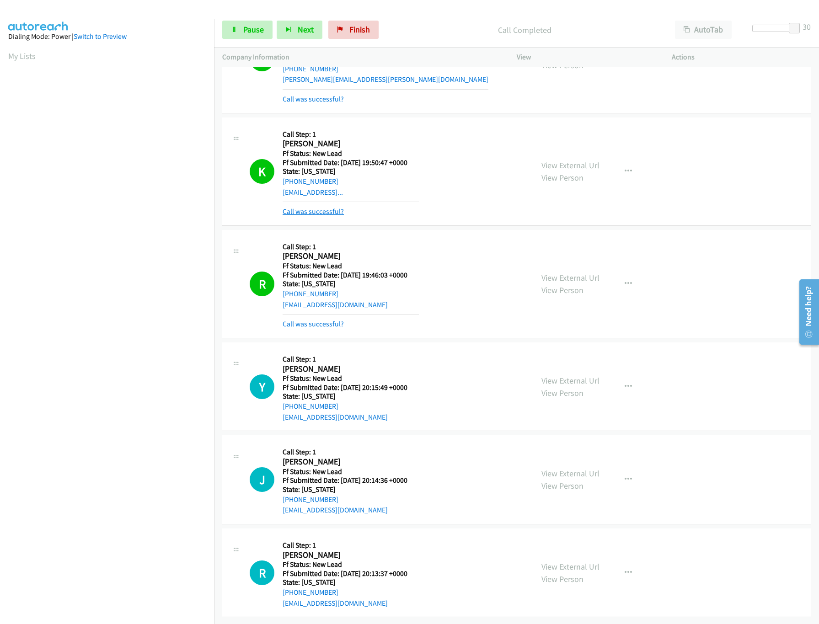
click at [318, 207] on link "Call was successful?" at bounding box center [313, 211] width 61 height 9
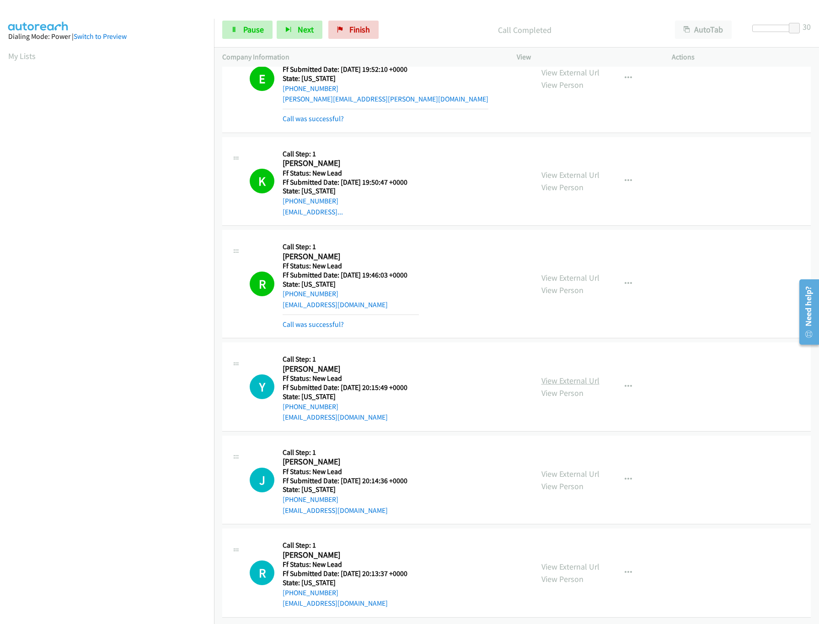
click at [557, 375] on link "View External Url" at bounding box center [570, 380] width 58 height 11
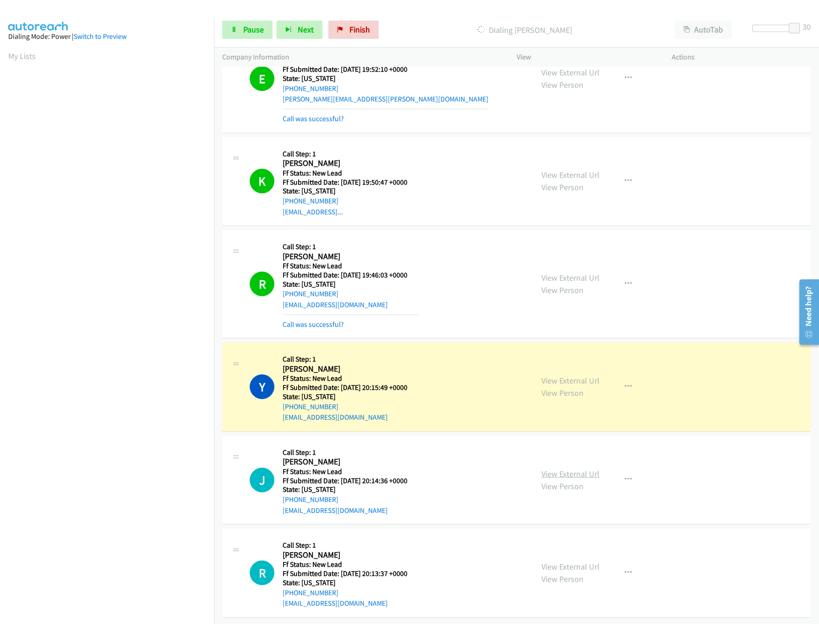
click at [548, 469] on link "View External Url" at bounding box center [570, 474] width 58 height 11
drag, startPoint x: 792, startPoint y: 28, endPoint x: 767, endPoint y: 28, distance: 25.2
click at [767, 28] on span at bounding box center [769, 28] width 11 height 11
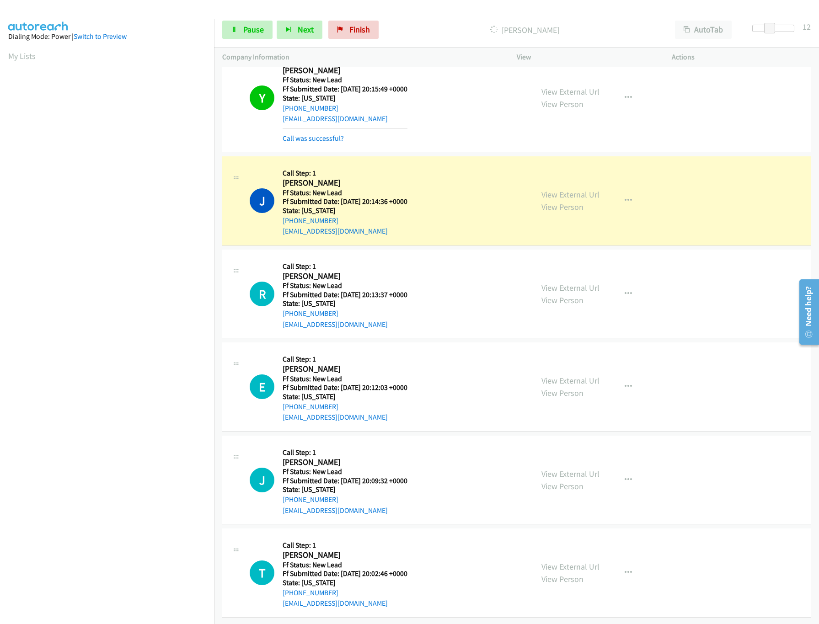
scroll to position [356, 0]
click at [239, 33] on link "Pause" at bounding box center [247, 30] width 50 height 18
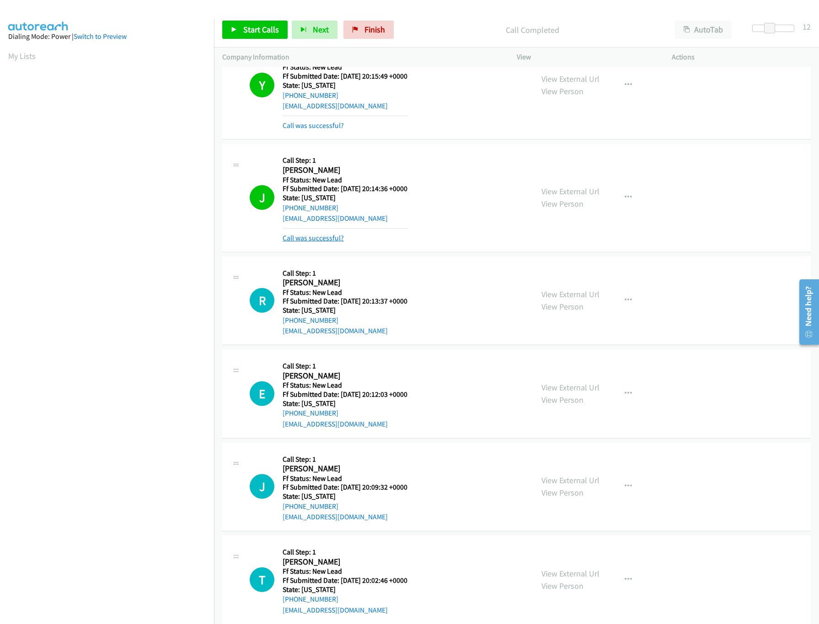
click at [327, 241] on link "Call was successful?" at bounding box center [313, 238] width 61 height 9
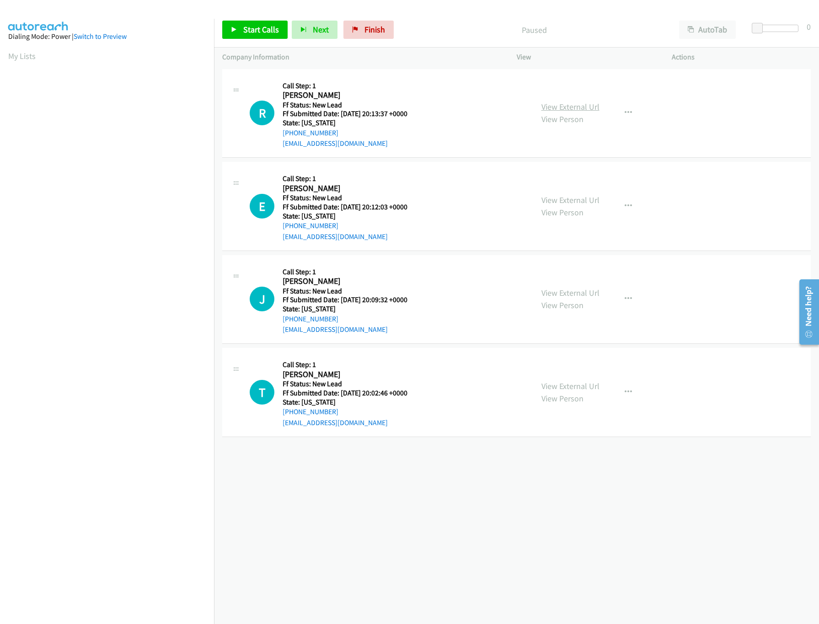
click at [581, 104] on link "View External Url" at bounding box center [570, 107] width 58 height 11
click at [251, 40] on div "Start Calls Pause Next Finish Paused AutoTab AutoTab 0" at bounding box center [516, 29] width 605 height 35
click at [252, 26] on span "Start Calls" at bounding box center [261, 29] width 36 height 11
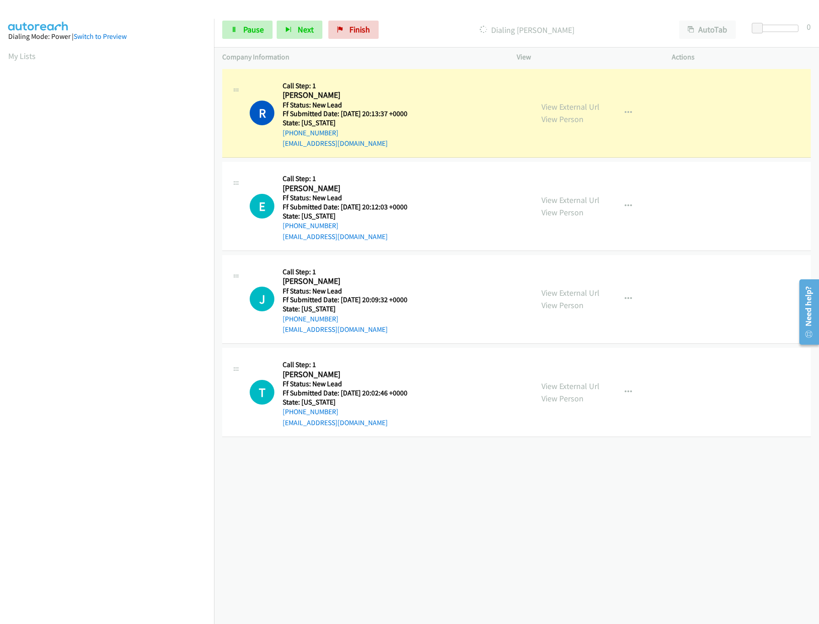
click at [543, 490] on div "[PHONE_NUMBER] Call failed - Please reload the list and try again The Callbar F…" at bounding box center [516, 345] width 605 height 557
click at [395, 541] on div "[PHONE_NUMBER] Call failed - Please reload the list and try again The Callbar F…" at bounding box center [516, 345] width 605 height 557
drag, startPoint x: 751, startPoint y: 25, endPoint x: 817, endPoint y: 22, distance: 65.9
click at [817, 22] on div "Start Calls Pause Next Finish Dialing [PERSON_NAME] AutoTab AutoTab 30" at bounding box center [516, 29] width 605 height 35
click at [515, 536] on div "[PHONE_NUMBER] Call failed - Please reload the list and try again The Callbar F…" at bounding box center [516, 345] width 605 height 557
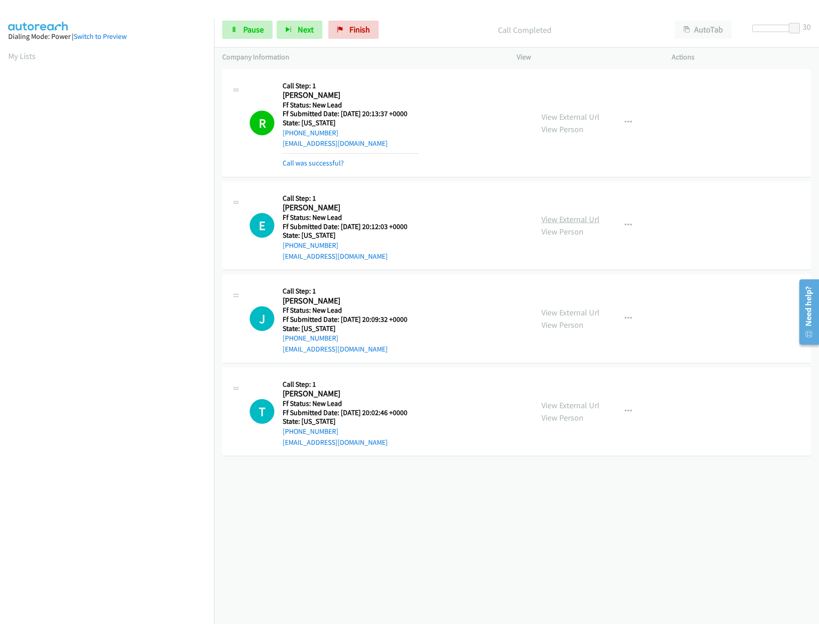
click at [551, 221] on link "View External Url" at bounding box center [570, 219] width 58 height 11
click at [560, 306] on div "View External Url View Person" at bounding box center [570, 318] width 58 height 25
click at [563, 313] on link "View External Url" at bounding box center [570, 312] width 58 height 11
drag, startPoint x: 797, startPoint y: 22, endPoint x: 771, endPoint y: 28, distance: 26.6
click at [771, 28] on span at bounding box center [768, 28] width 11 height 11
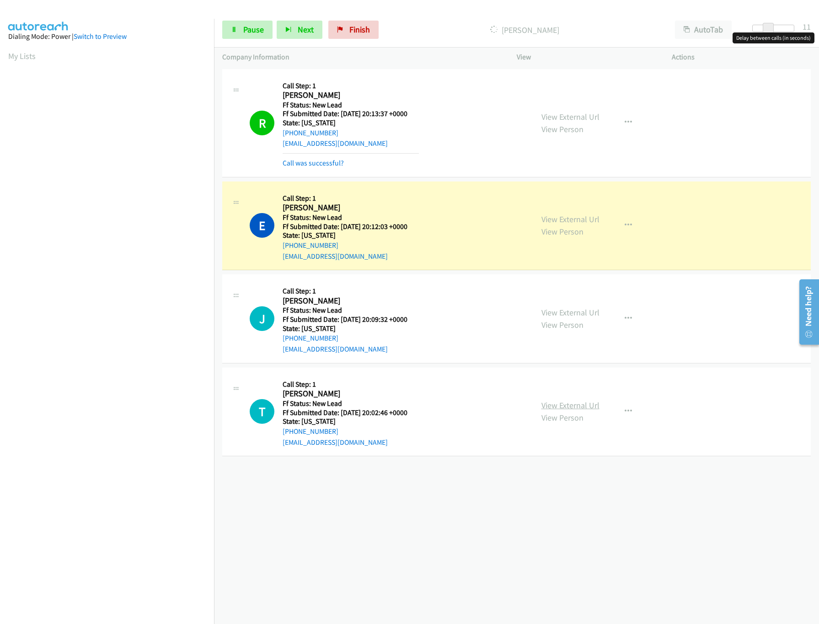
click at [556, 407] on link "View External Url" at bounding box center [570, 405] width 58 height 11
click at [246, 33] on span "Pause" at bounding box center [253, 29] width 21 height 11
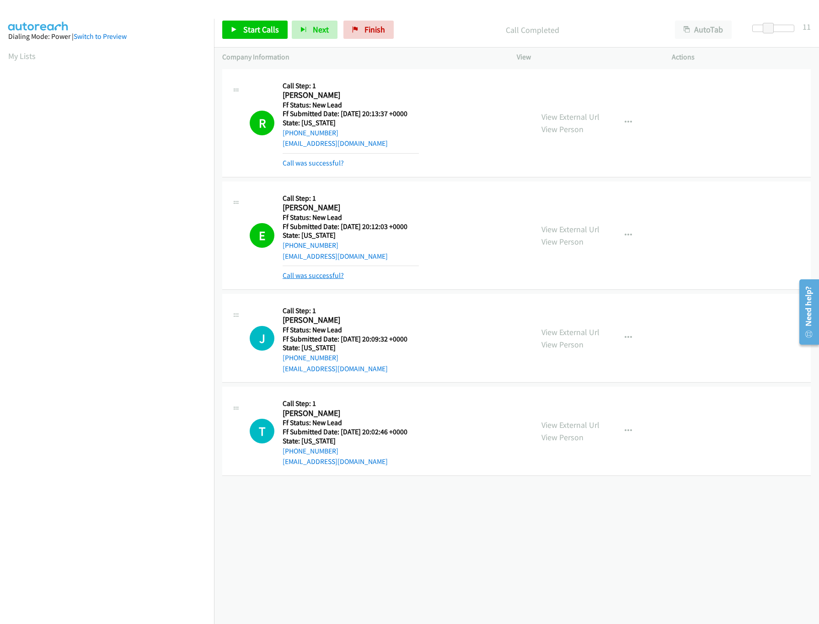
click at [318, 276] on link "Call was successful?" at bounding box center [313, 275] width 61 height 9
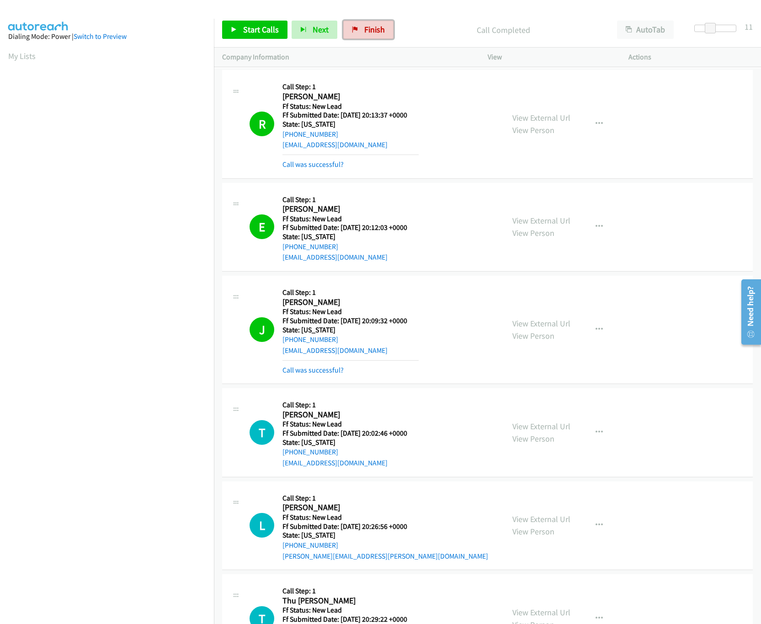
drag, startPoint x: 349, startPoint y: 25, endPoint x: 425, endPoint y: 51, distance: 80.7
click at [350, 25] on link "Finish" at bounding box center [368, 30] width 50 height 18
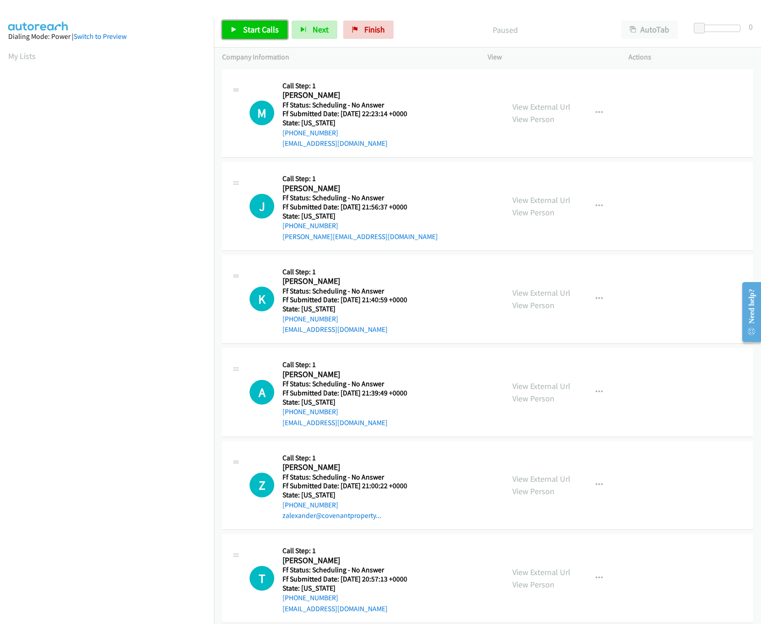
click at [262, 27] on span "Start Calls" at bounding box center [261, 29] width 36 height 11
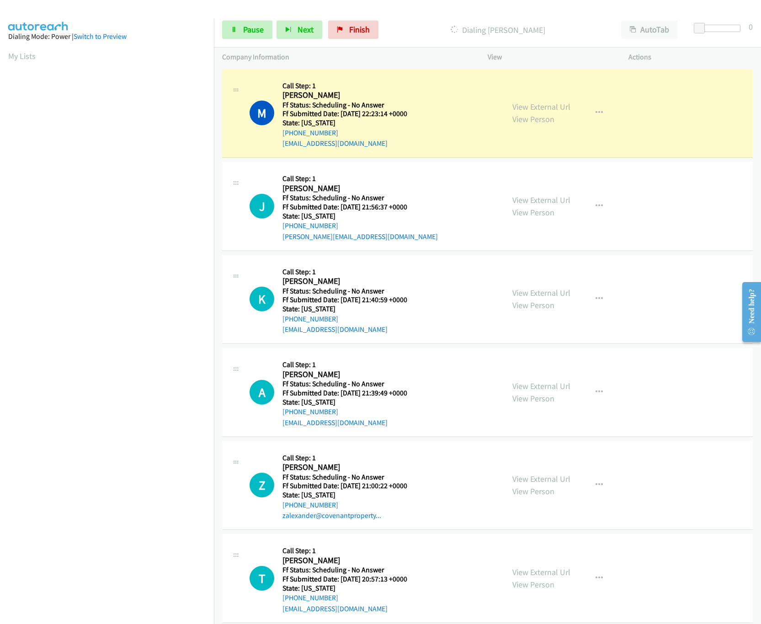
click at [416, 99] on h2 "[PERSON_NAME]" at bounding box center [351, 95] width 136 height 11
click at [534, 107] on link "View External Url" at bounding box center [542, 107] width 58 height 11
click at [253, 27] on span "Pause" at bounding box center [253, 29] width 21 height 11
